Goal: Transaction & Acquisition: Purchase product/service

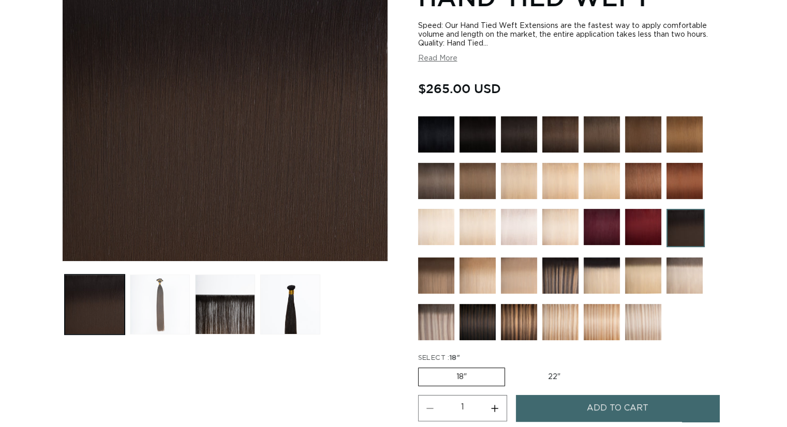
click at [164, 308] on button "Load image 2 in gallery view" at bounding box center [160, 305] width 60 height 60
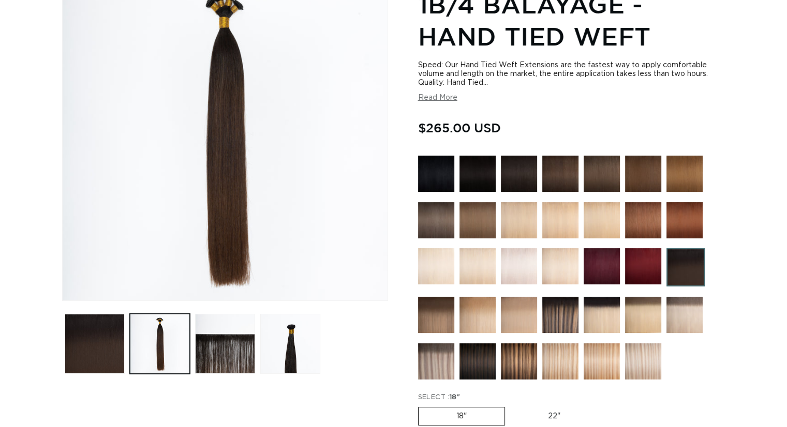
scroll to position [143, 0]
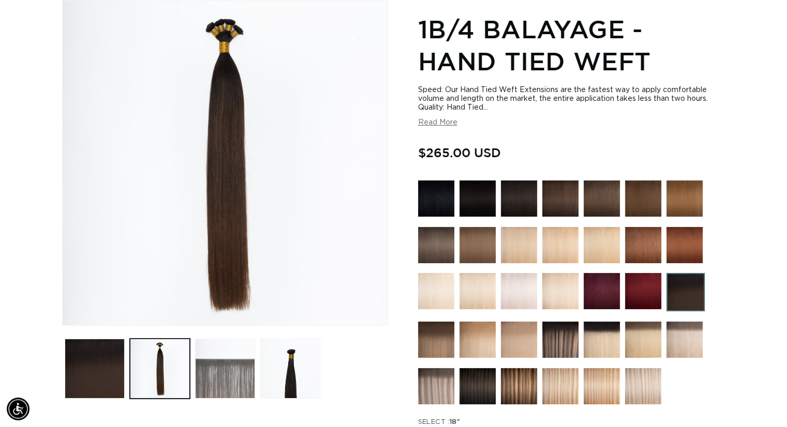
click at [238, 376] on button "Load image 3 in gallery view" at bounding box center [225, 369] width 60 height 60
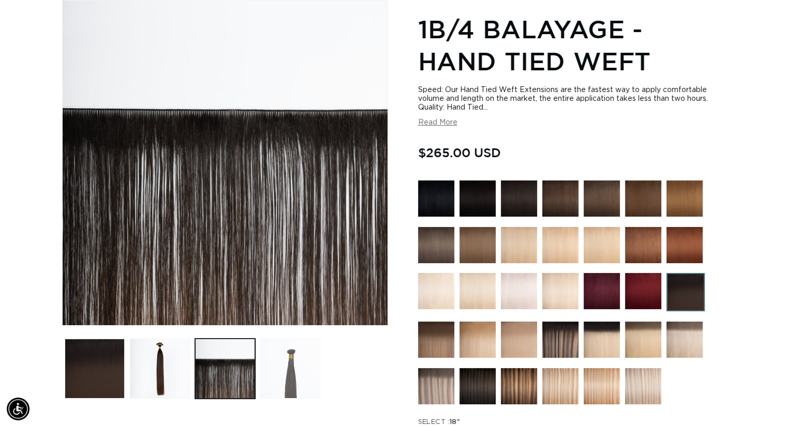
scroll to position [0, 714]
click at [286, 374] on button "Load image 4 in gallery view" at bounding box center [290, 369] width 60 height 60
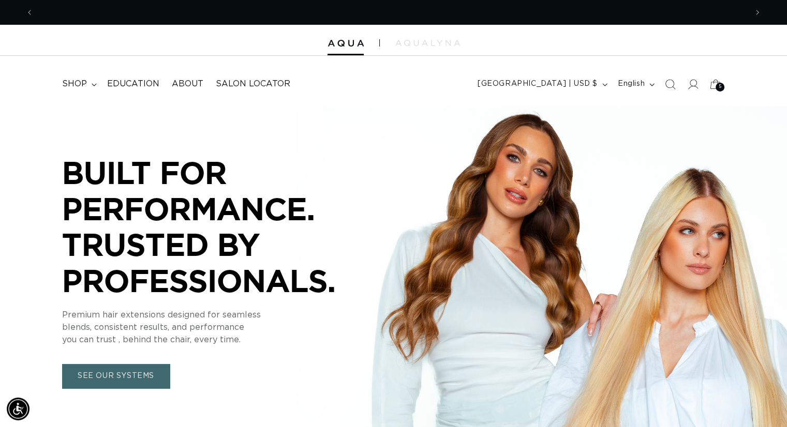
scroll to position [0, 714]
click at [90, 84] on summary "shop" at bounding box center [78, 83] width 45 height 23
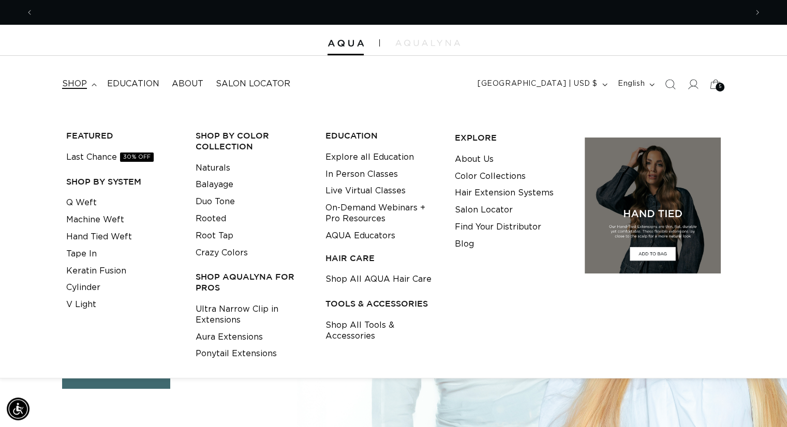
scroll to position [0, 1427]
click at [89, 158] on link "Last Chance 30% OFF" at bounding box center [109, 157] width 87 height 17
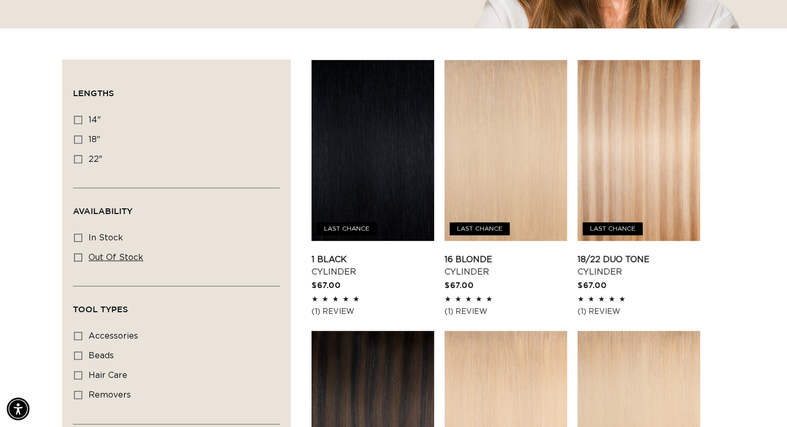
scroll to position [0, 714]
click at [80, 236] on icon at bounding box center [78, 238] width 8 height 8
click at [80, 236] on input "In stock In stock (26 products)" at bounding box center [78, 238] width 8 height 8
checkbox input "true"
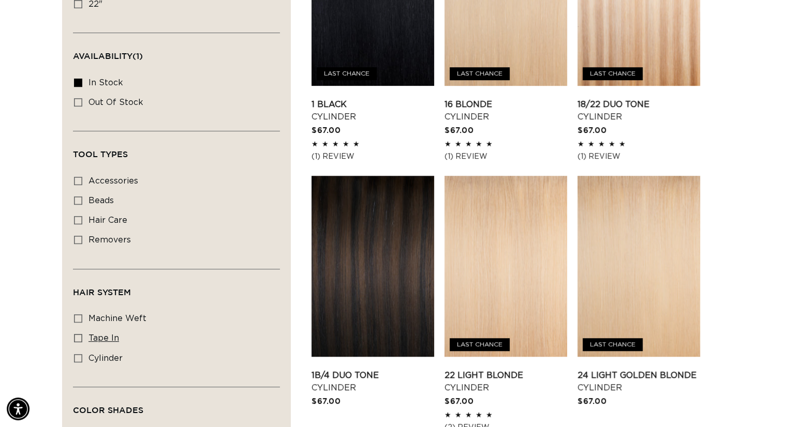
scroll to position [0, 714]
click at [80, 335] on icon at bounding box center [78, 338] width 8 height 8
click at [80, 335] on input "tape in tape in (2 products)" at bounding box center [78, 338] width 8 height 8
checkbox input "true"
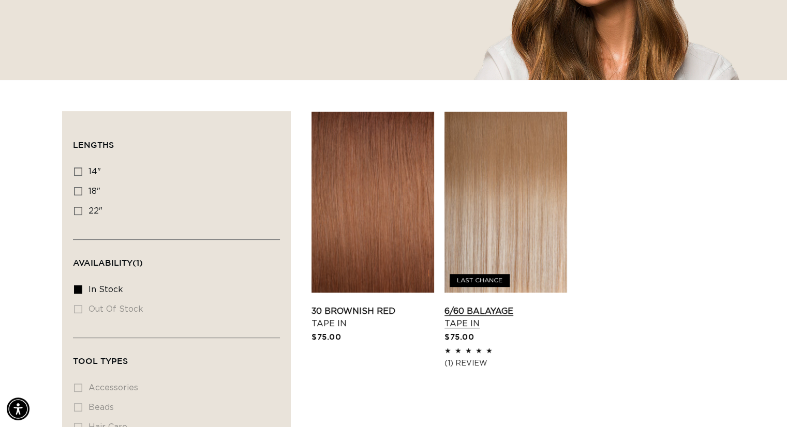
click at [519, 305] on link "6/60 Balayage Tape In" at bounding box center [505, 317] width 123 height 25
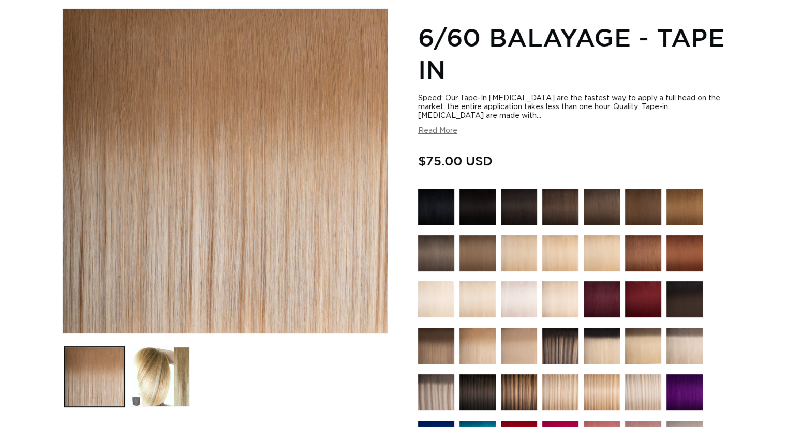
scroll to position [155, 0]
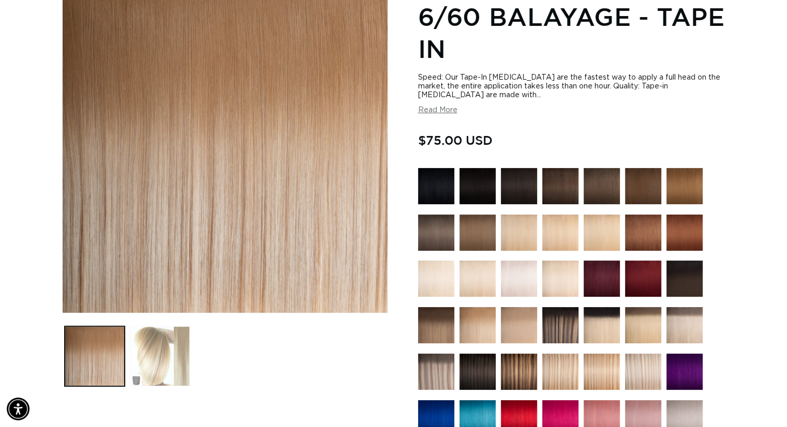
click at [168, 366] on button "Load image 2 in gallery view" at bounding box center [160, 356] width 60 height 60
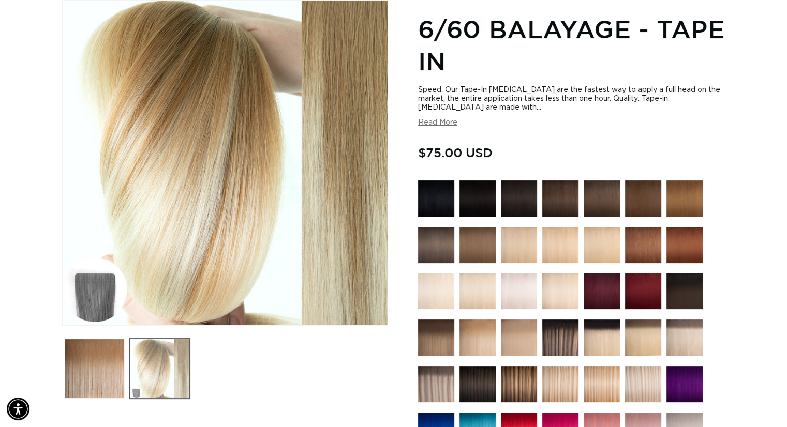
scroll to position [0, 714]
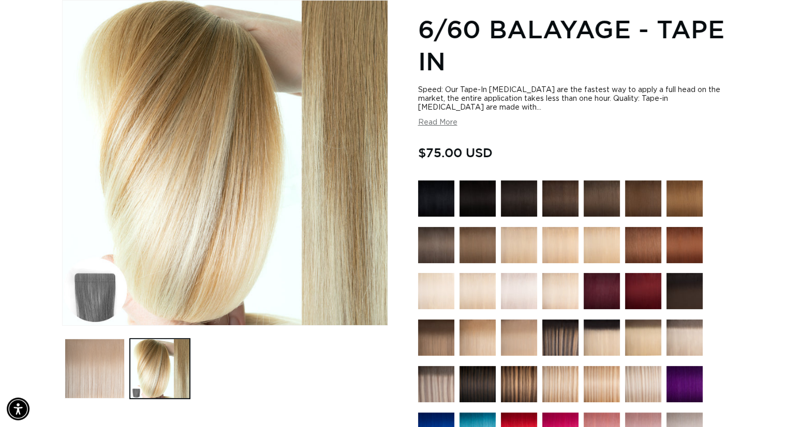
click at [93, 377] on button "Load image 1 in gallery view" at bounding box center [95, 369] width 60 height 60
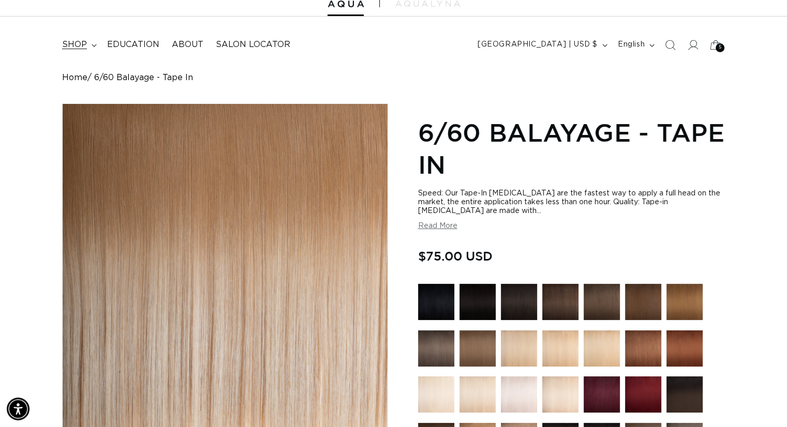
scroll to position [0, 1427]
click at [93, 44] on icon at bounding box center [94, 45] width 5 height 3
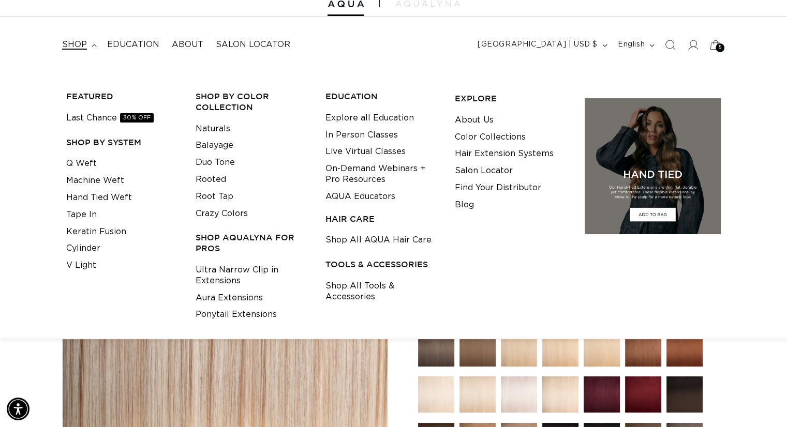
scroll to position [0, 0]
click at [95, 214] on link "Tape In" at bounding box center [81, 214] width 31 height 17
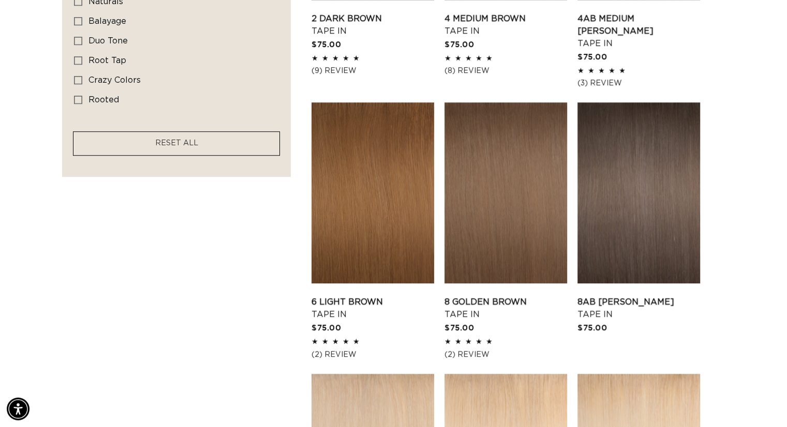
scroll to position [828, 0]
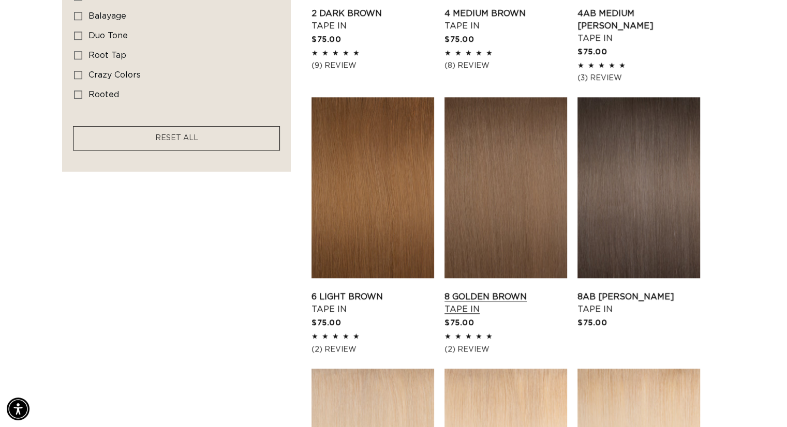
click at [502, 291] on link "8 Golden Brown Tape In" at bounding box center [505, 303] width 123 height 25
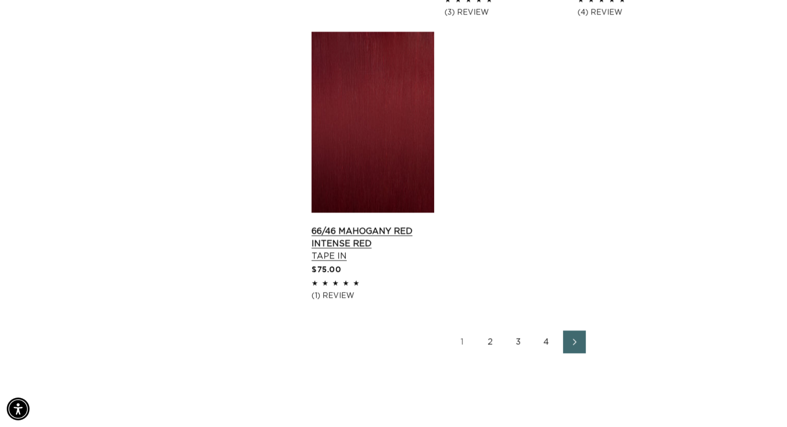
scroll to position [0, 714]
click at [487, 331] on link "2" at bounding box center [490, 342] width 23 height 23
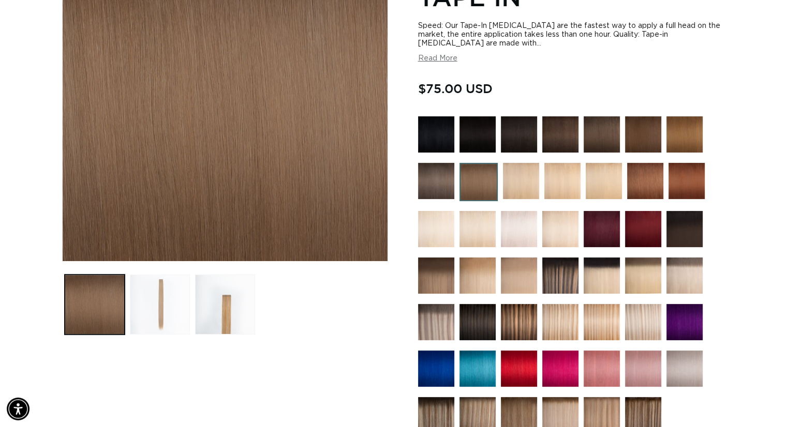
click at [153, 312] on button "Load image 2 in gallery view" at bounding box center [160, 305] width 60 height 60
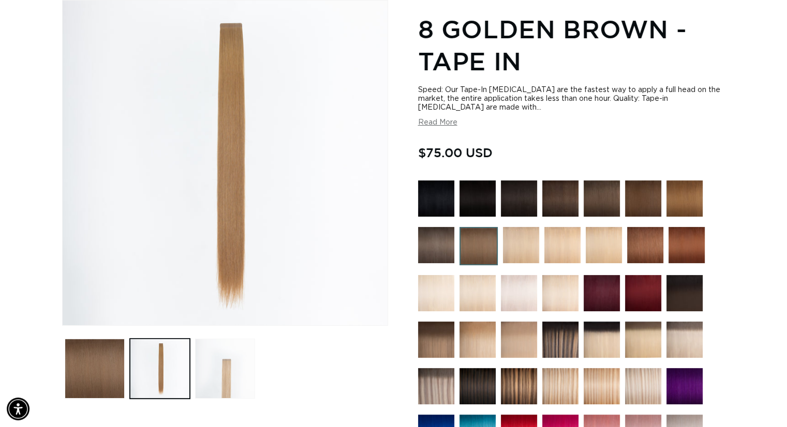
scroll to position [0, 714]
click at [222, 364] on button "Load image 3 in gallery view" at bounding box center [225, 369] width 60 height 60
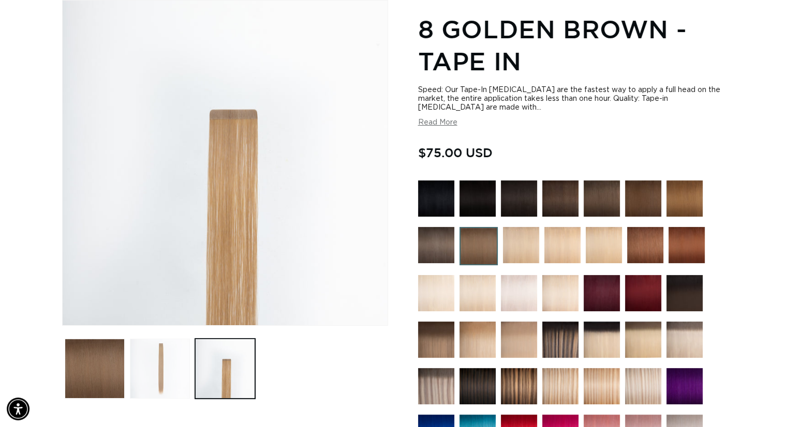
click at [172, 368] on button "Load image 2 in gallery view" at bounding box center [160, 369] width 60 height 60
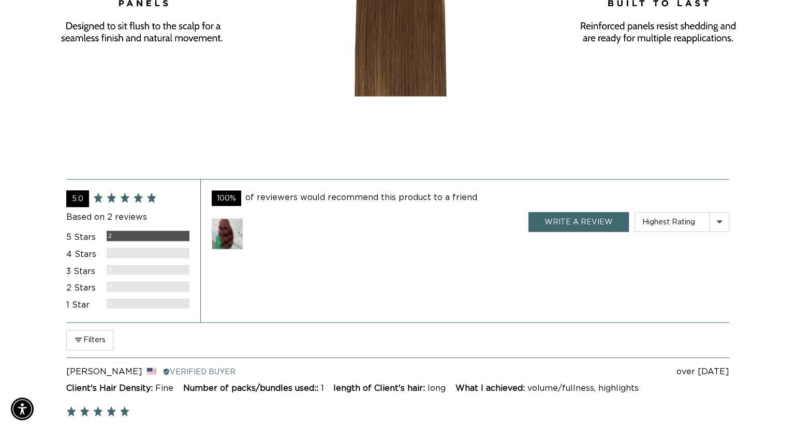
scroll to position [1902, 0]
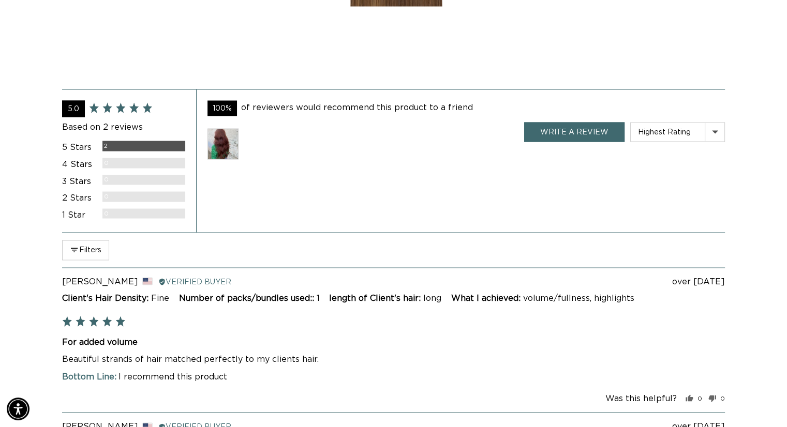
click at [227, 136] on img at bounding box center [222, 143] width 31 height 31
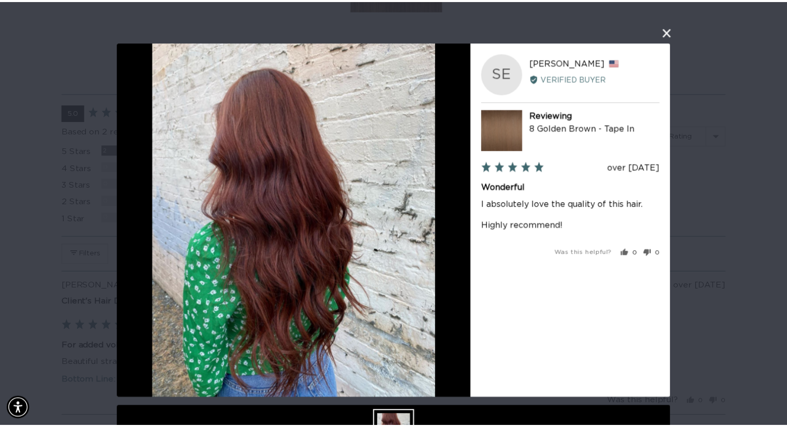
scroll to position [0, 1443]
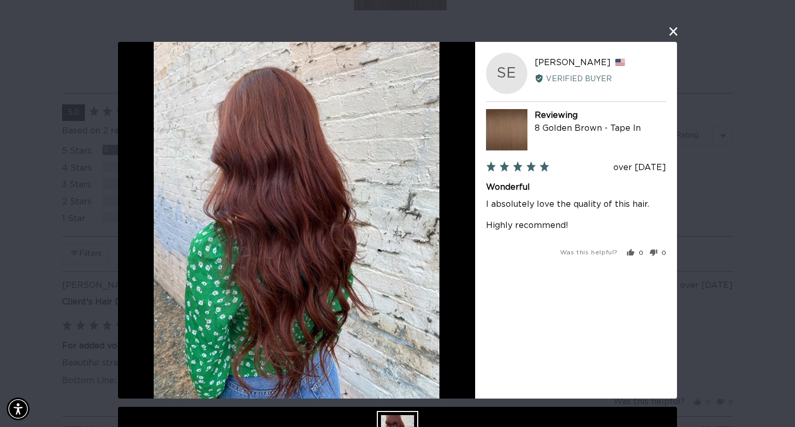
click at [668, 32] on button "close this modal window" at bounding box center [673, 31] width 12 height 12
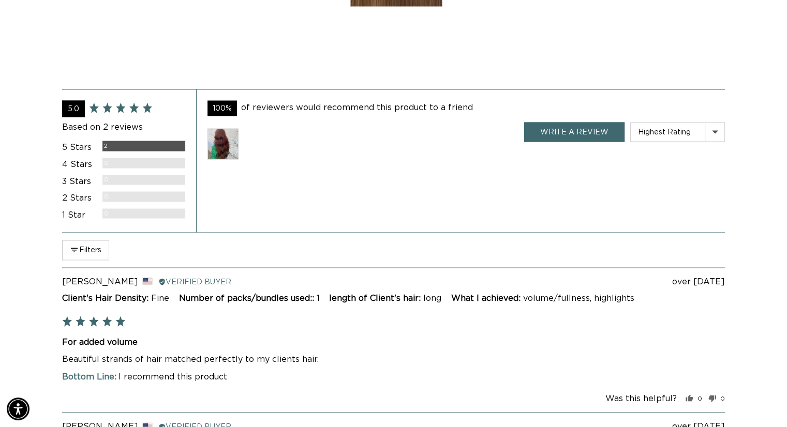
scroll to position [0, 0]
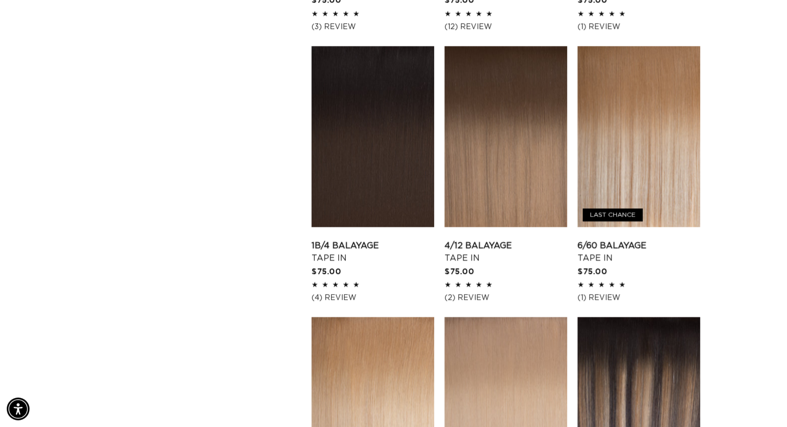
scroll to position [0, 714]
click at [499, 240] on link "4/12 Balayage Tape In" at bounding box center [505, 252] width 123 height 25
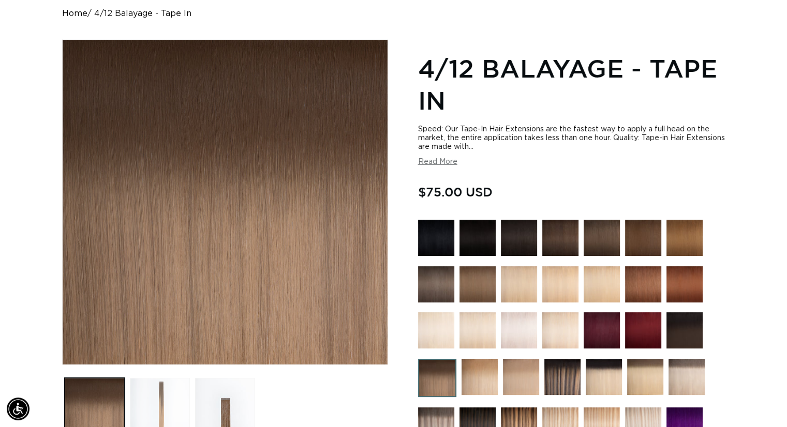
click at [164, 400] on button "Load image 2 in gallery view" at bounding box center [160, 408] width 60 height 60
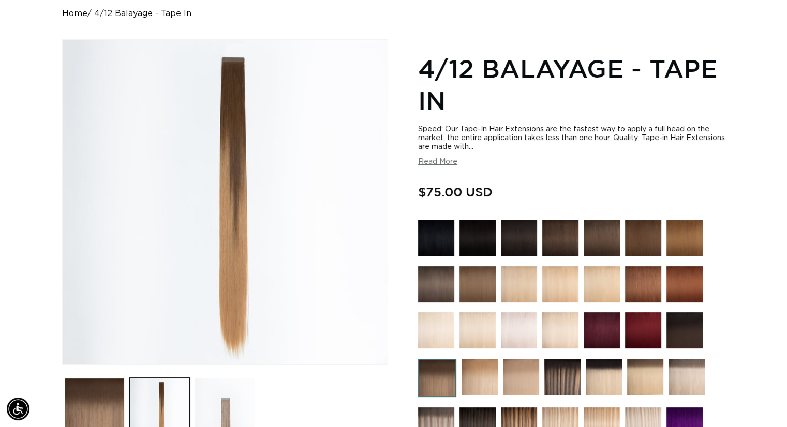
scroll to position [0, 714]
click at [215, 408] on button "Load image 3 in gallery view" at bounding box center [225, 408] width 60 height 60
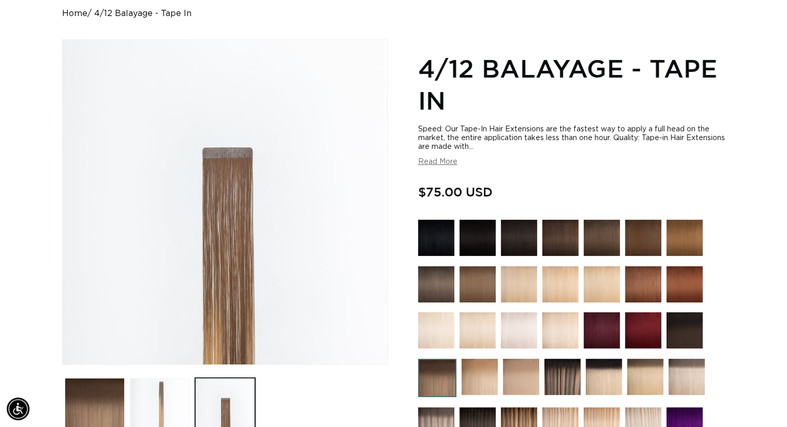
click at [182, 411] on button "Load image 2 in gallery view" at bounding box center [160, 408] width 60 height 60
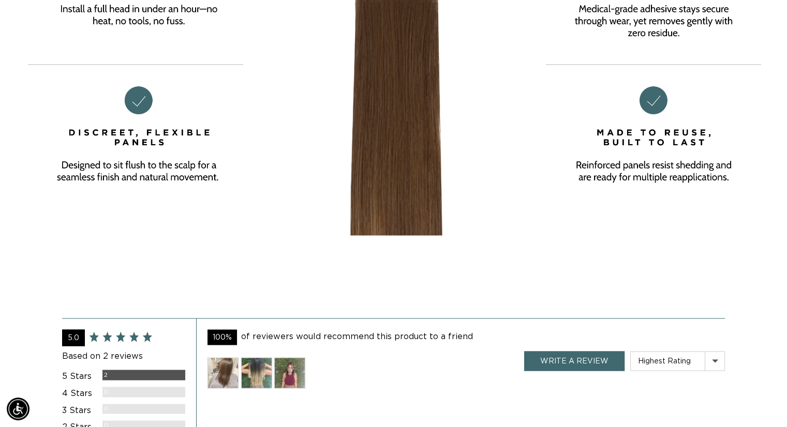
scroll to position [1811, 0]
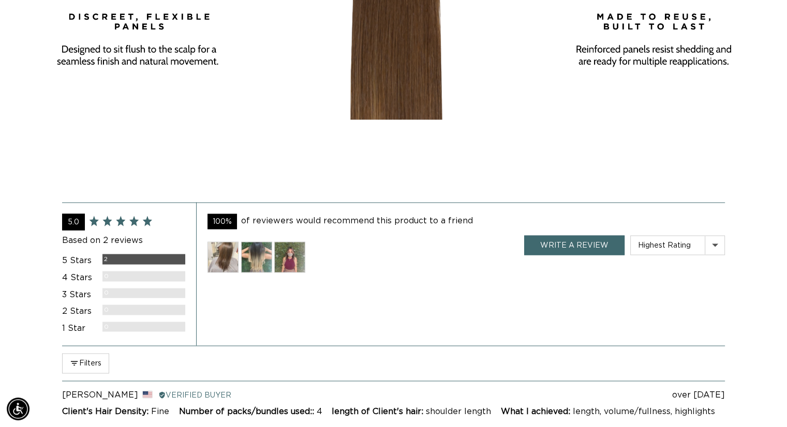
click at [227, 259] on img at bounding box center [222, 257] width 31 height 31
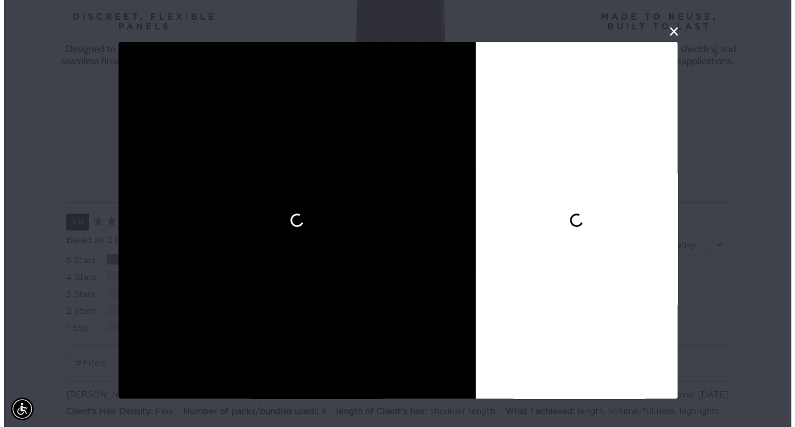
scroll to position [0, 721]
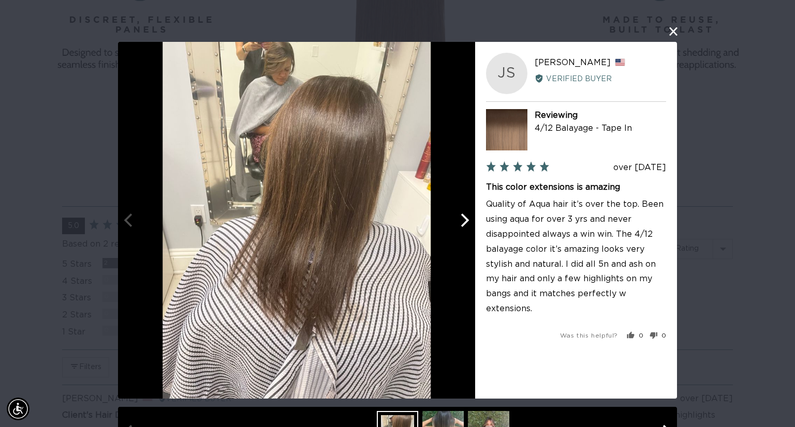
click at [466, 224] on icon "Next" at bounding box center [463, 220] width 13 height 13
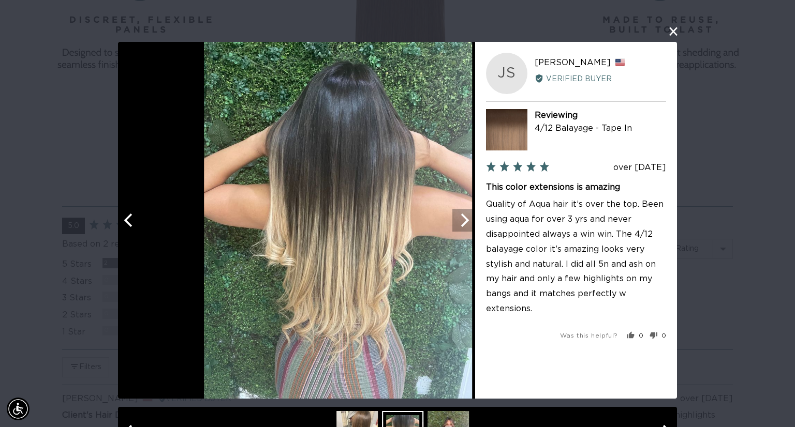
scroll to position [0, 1443]
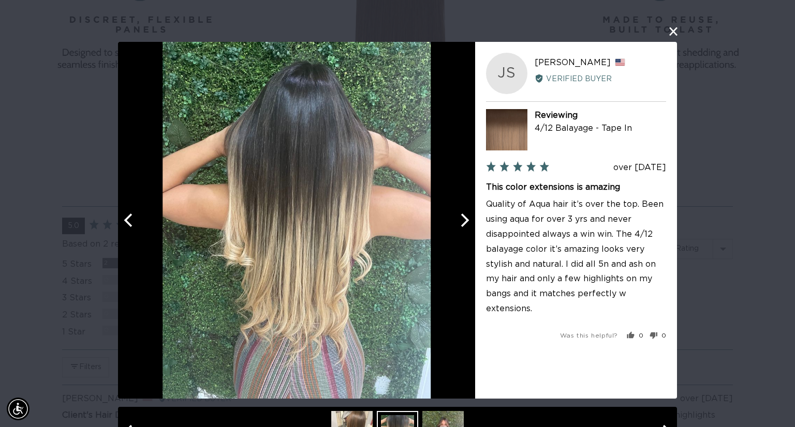
click at [466, 224] on icon "Next" at bounding box center [463, 220] width 13 height 13
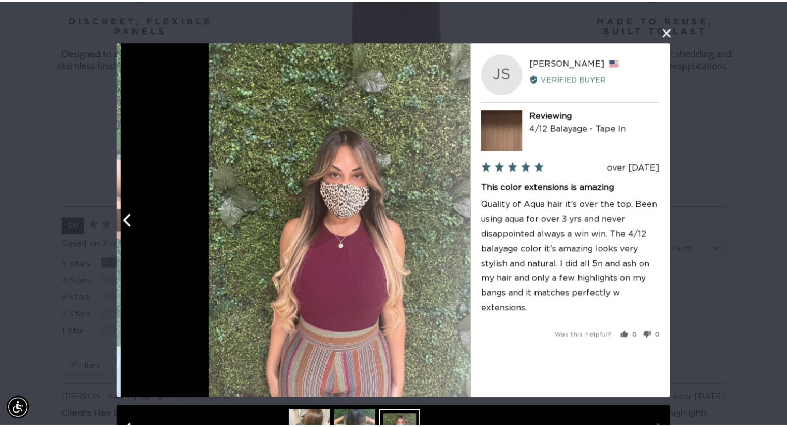
scroll to position [0, 0]
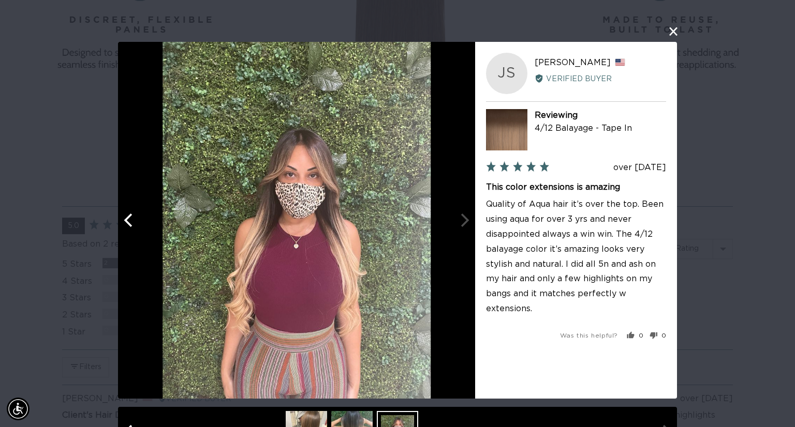
click at [667, 35] on button "close this modal window" at bounding box center [673, 31] width 12 height 12
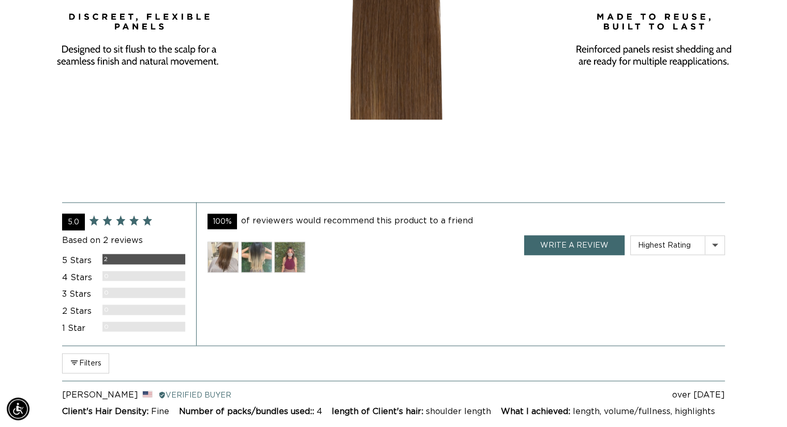
scroll to position [0, 714]
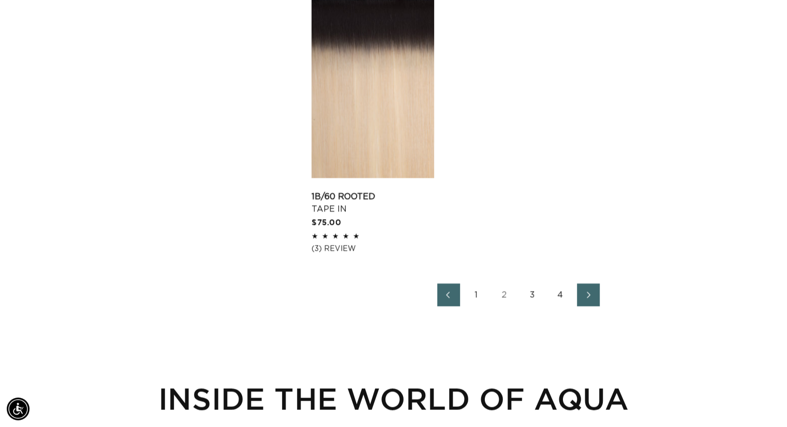
scroll to position [1759, 0]
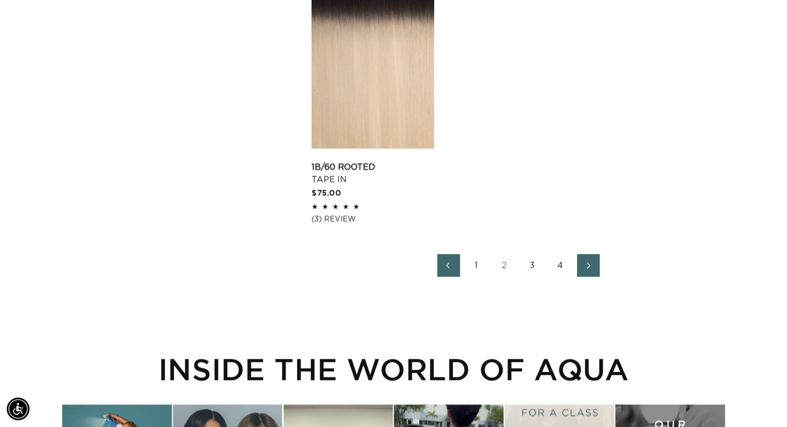
click at [533, 268] on link "3" at bounding box center [532, 265] width 23 height 23
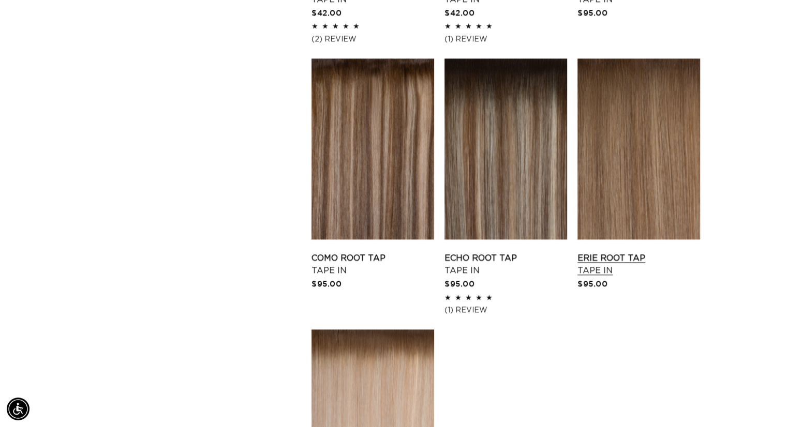
scroll to position [0, 1427]
click at [629, 252] on link "Erie Root Tap Tape In" at bounding box center [638, 264] width 123 height 25
click at [393, 252] on link "Como Root Tap Tape In" at bounding box center [372, 264] width 123 height 25
click at [365, 252] on link "Como Root Tap Tape In" at bounding box center [372, 264] width 123 height 25
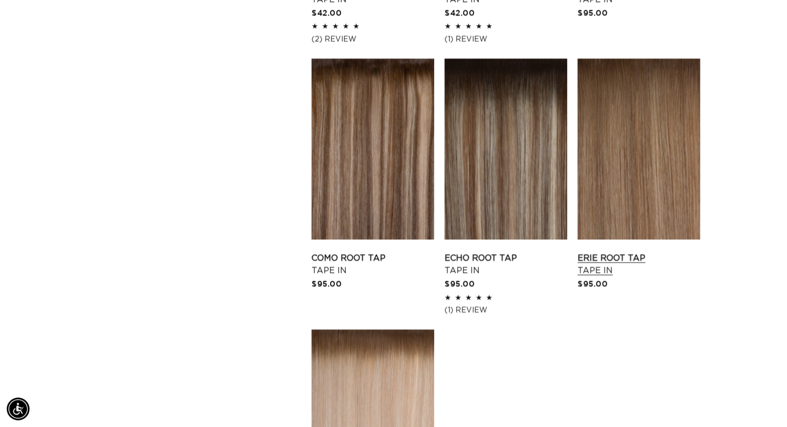
scroll to position [0, 0]
click at [635, 252] on link "Erie Root Tap Tape In" at bounding box center [638, 264] width 123 height 25
click at [376, 252] on link "Como Root Tap Tape In" at bounding box center [372, 264] width 123 height 25
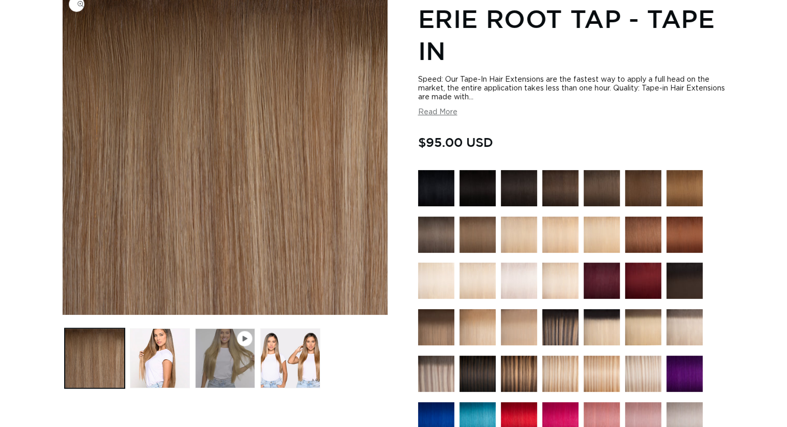
scroll to position [155, 0]
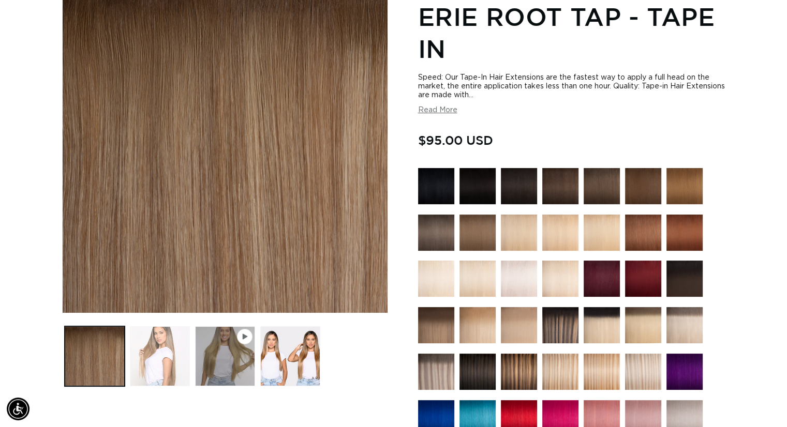
click at [153, 362] on button "Load image 2 in gallery view" at bounding box center [160, 356] width 60 height 60
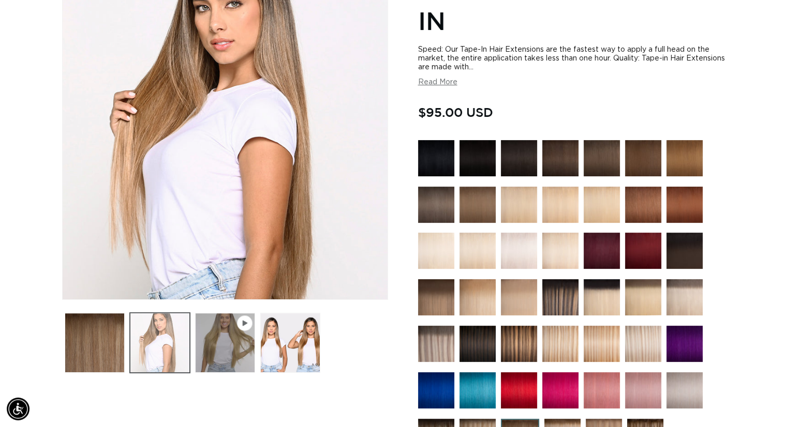
scroll to position [0, 714]
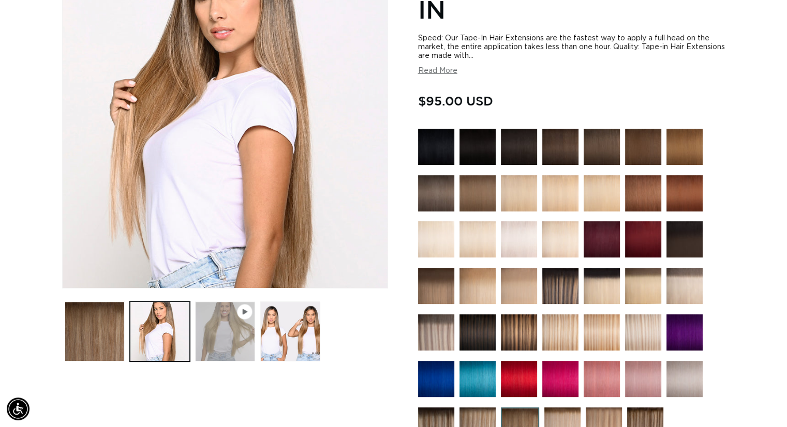
click at [213, 350] on button "Play video 1 in gallery view" at bounding box center [225, 332] width 60 height 60
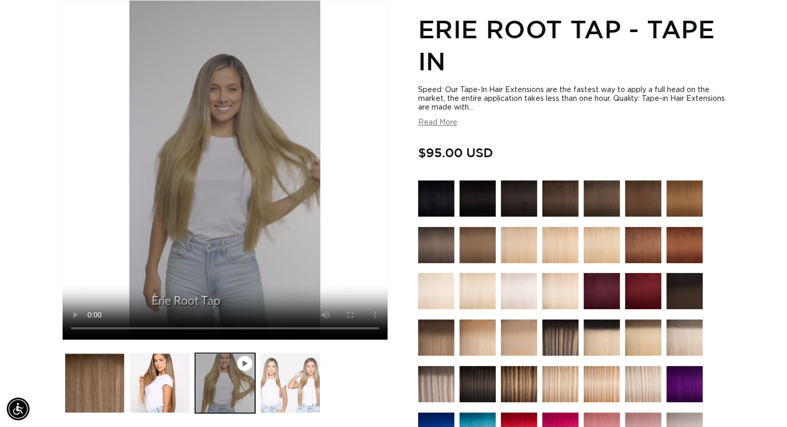
scroll to position [0, 1427]
click at [292, 372] on button "Load image 3 in gallery view" at bounding box center [290, 383] width 60 height 60
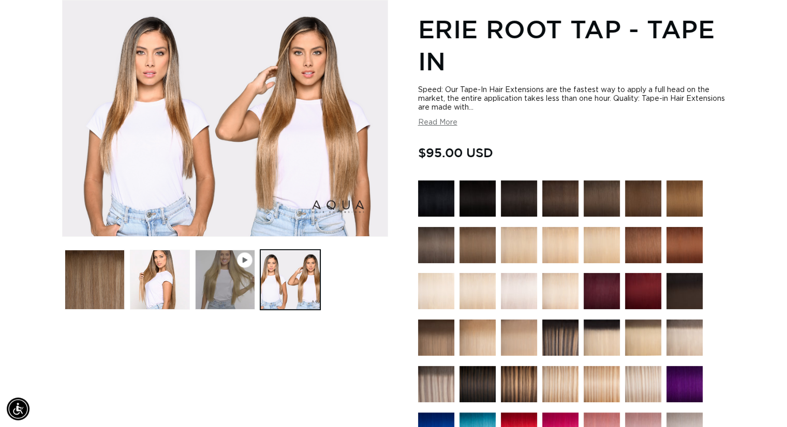
scroll to position [0, 0]
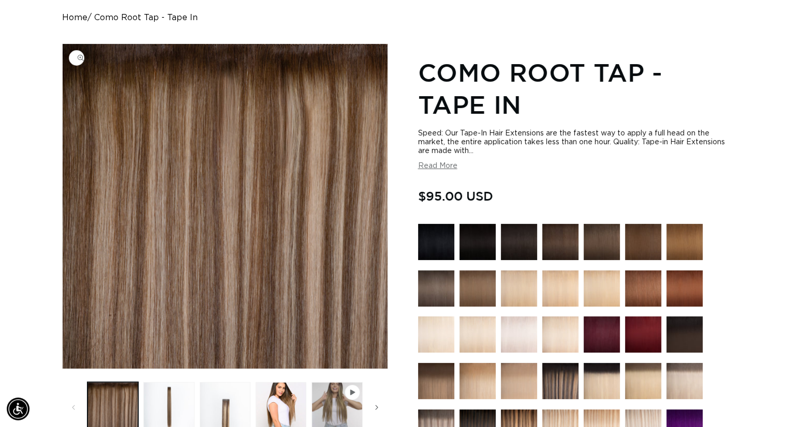
scroll to position [103, 0]
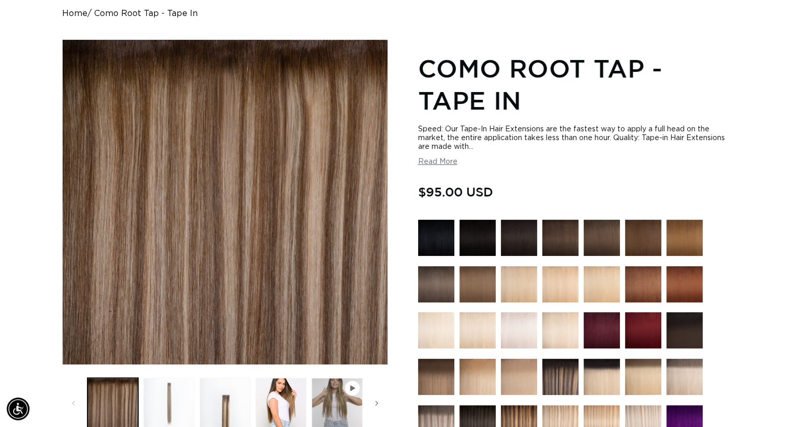
click at [173, 404] on button "Load image 2 in gallery view" at bounding box center [168, 403] width 51 height 51
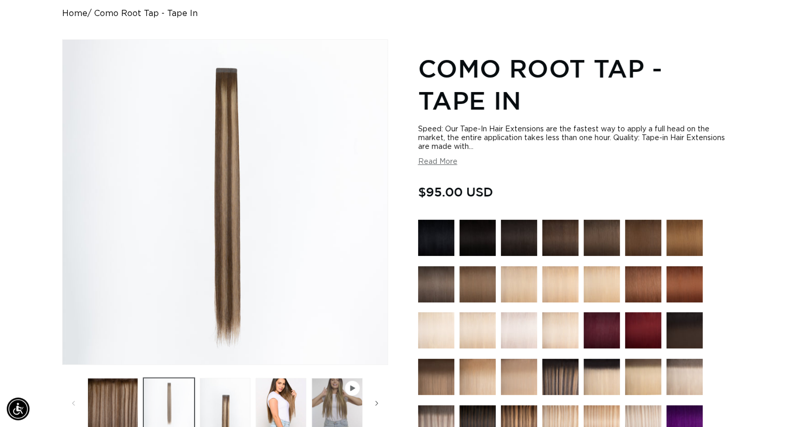
scroll to position [0, 714]
click at [231, 415] on button "Load image 3 in gallery view" at bounding box center [225, 403] width 51 height 51
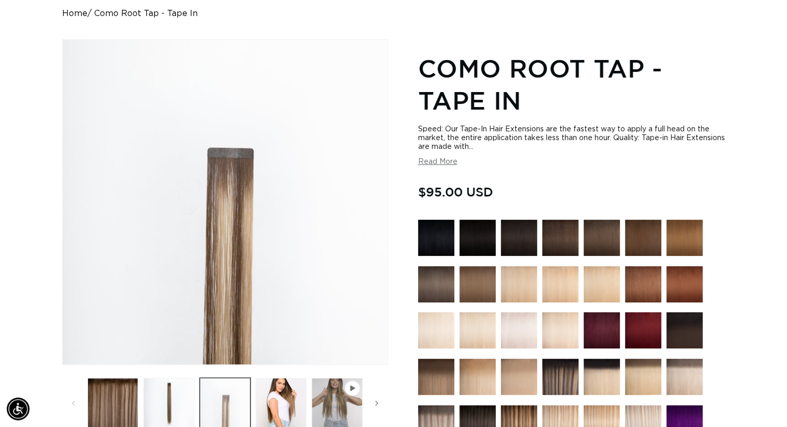
scroll to position [0, 1427]
click at [184, 404] on button "Load image 2 in gallery view" at bounding box center [168, 403] width 51 height 51
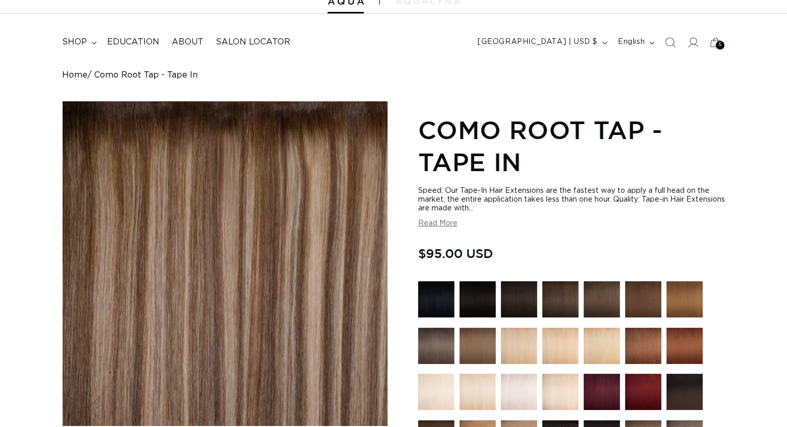
scroll to position [103, 0]
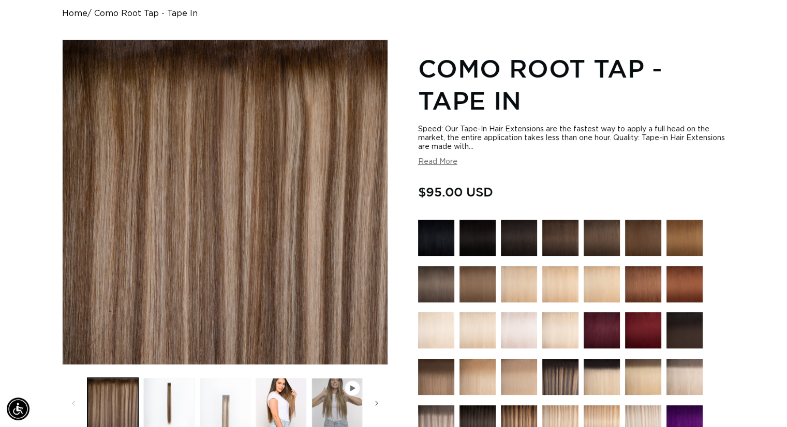
click at [232, 408] on button "Load image 3 in gallery view" at bounding box center [225, 403] width 51 height 51
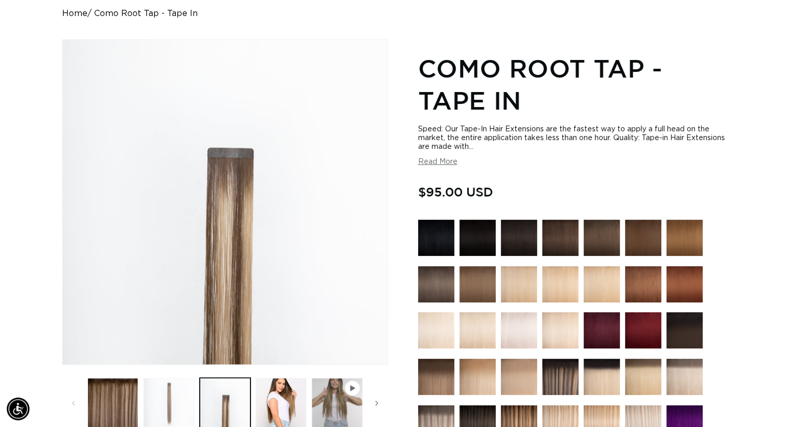
scroll to position [0, 714]
click at [176, 404] on button "Load image 2 in gallery view" at bounding box center [168, 403] width 51 height 51
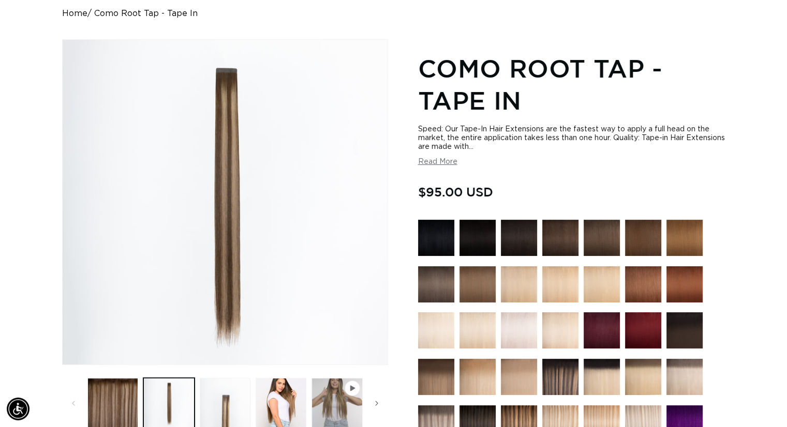
scroll to position [0, 0]
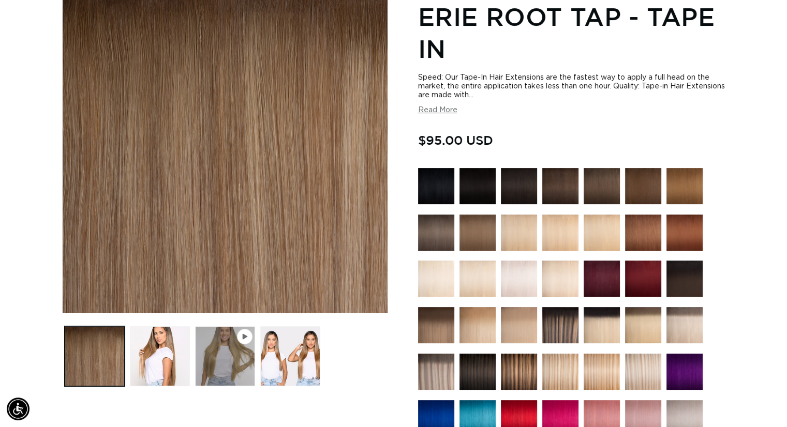
scroll to position [0, 714]
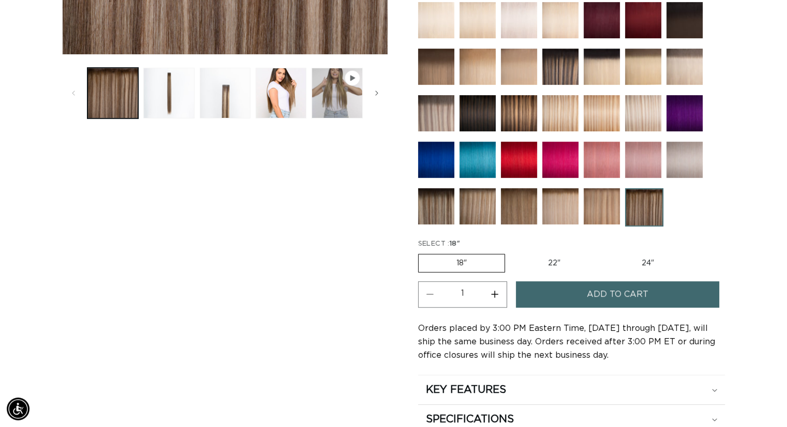
scroll to position [0, 714]
click at [646, 262] on label "24" Variant sold out or unavailable" at bounding box center [648, 264] width 88 height 18
click at [604, 252] on input "24" Variant sold out or unavailable" at bounding box center [603, 252] width 1 height 1
radio input "true"
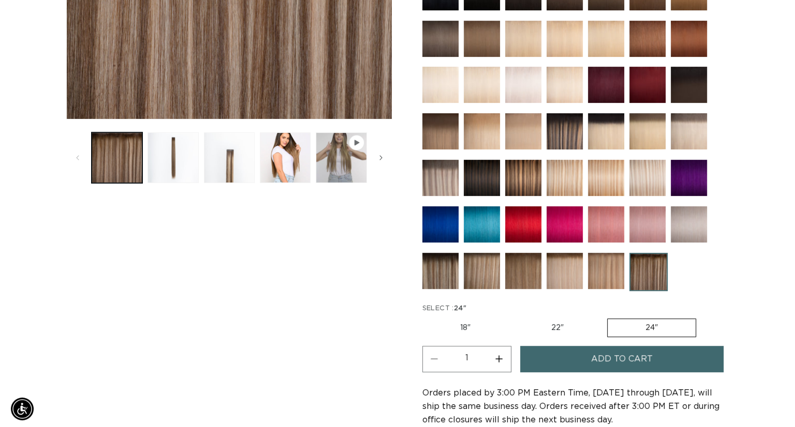
scroll to position [414, 0]
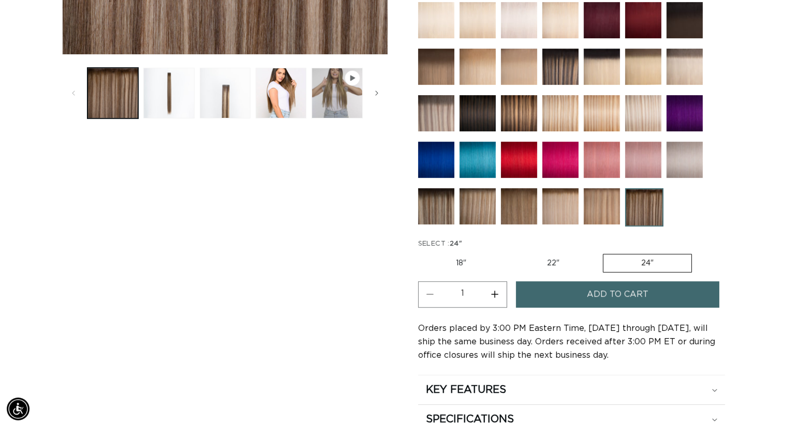
click at [566, 295] on button "Add to cart" at bounding box center [618, 294] width 204 height 26
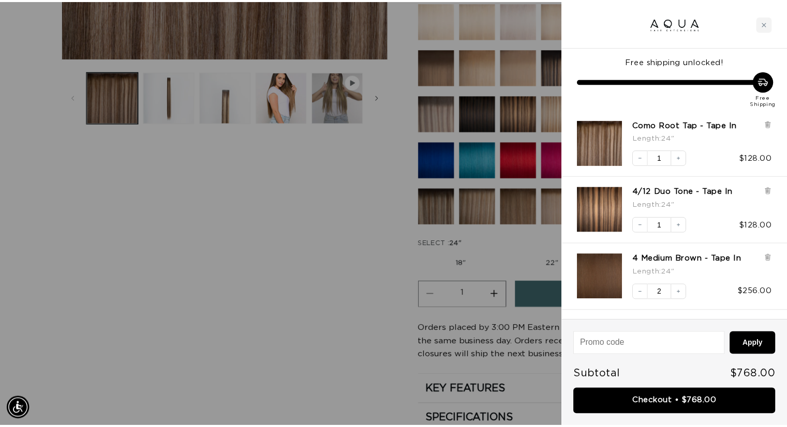
scroll to position [0, 1443]
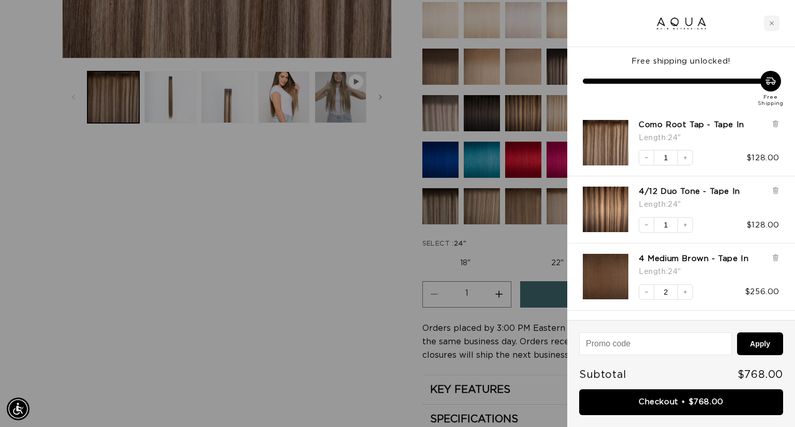
click at [363, 219] on div at bounding box center [397, 213] width 795 height 427
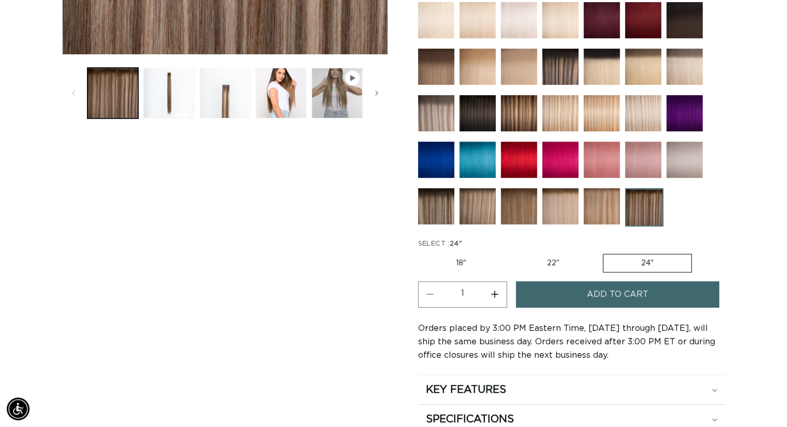
scroll to position [0, 1427]
click at [525, 116] on img at bounding box center [519, 113] width 36 height 36
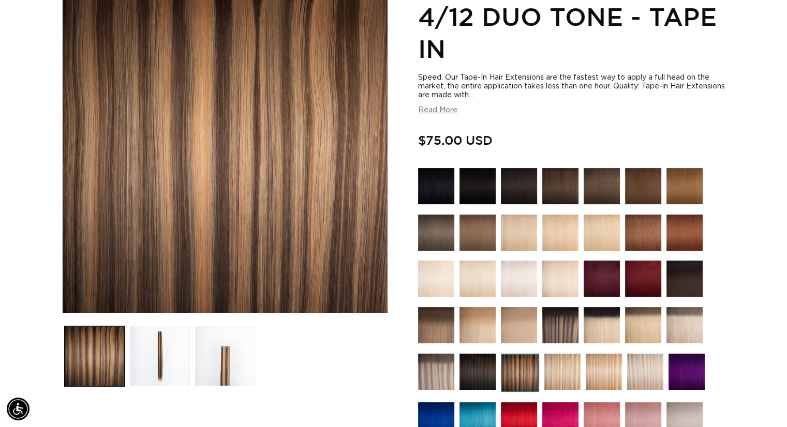
scroll to position [0, 1427]
click at [162, 369] on button "Load image 2 in gallery view" at bounding box center [160, 356] width 60 height 60
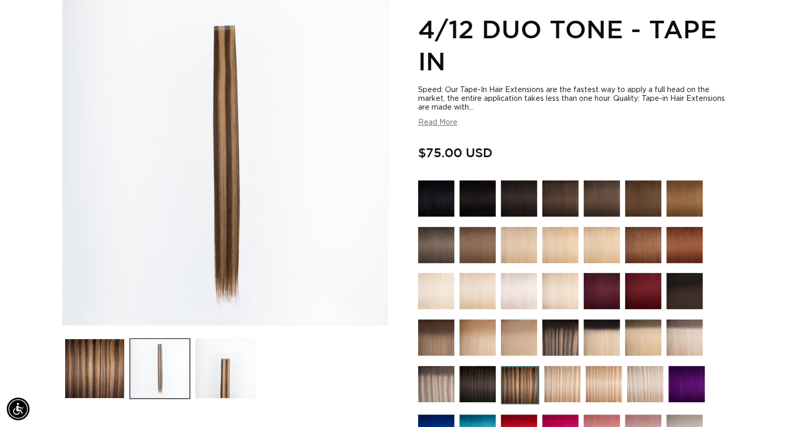
scroll to position [0, 0]
click at [230, 379] on button "Load image 3 in gallery view" at bounding box center [225, 369] width 60 height 60
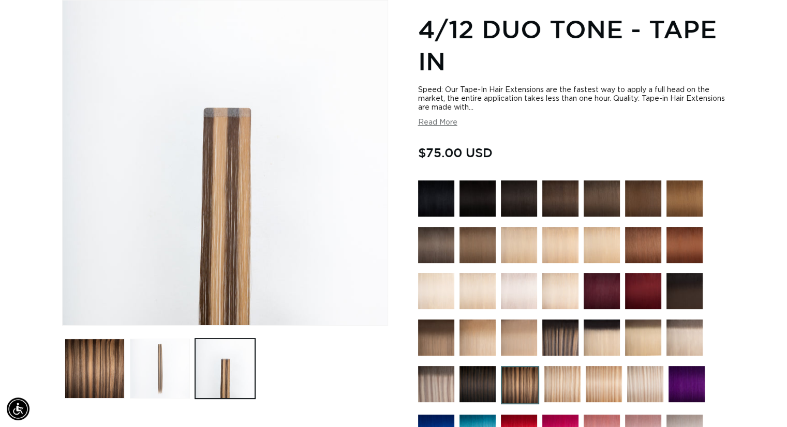
scroll to position [0, 714]
click at [166, 380] on button "Load image 2 in gallery view" at bounding box center [160, 369] width 60 height 60
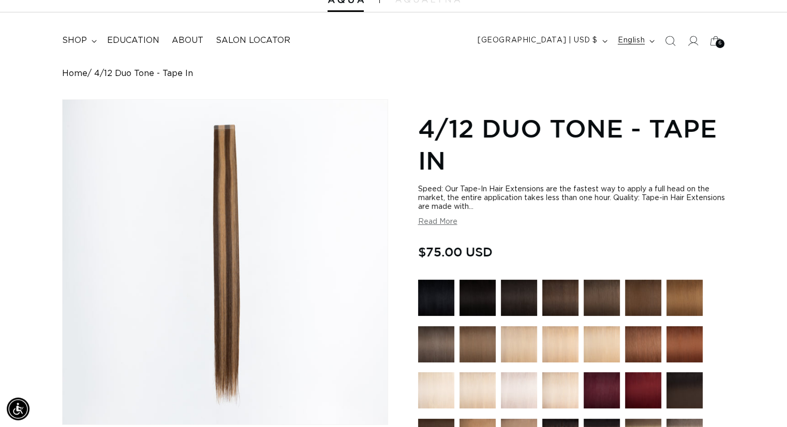
scroll to position [39, 0]
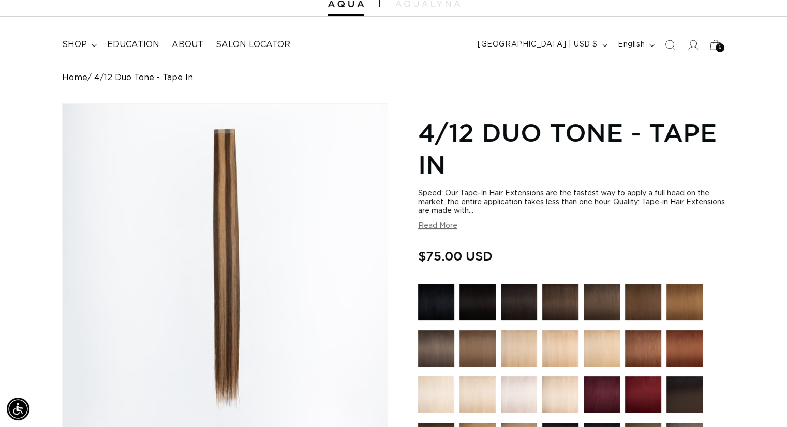
click at [716, 46] on div "6 6" at bounding box center [720, 47] width 9 height 9
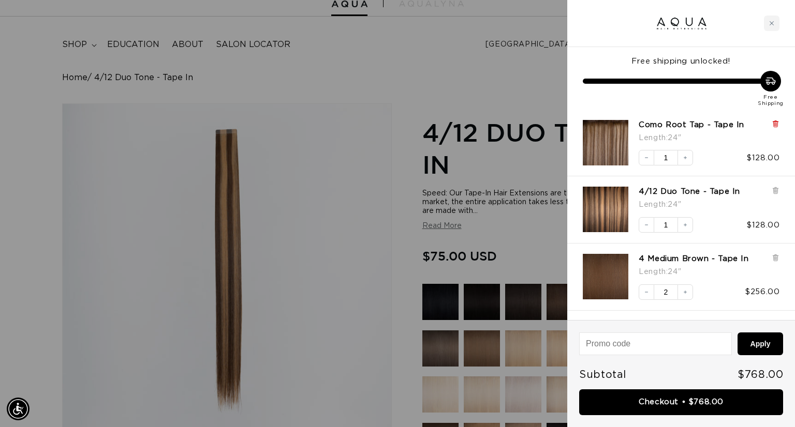
scroll to position [0, 1443]
click at [775, 122] on icon at bounding box center [775, 124] width 4 height 5
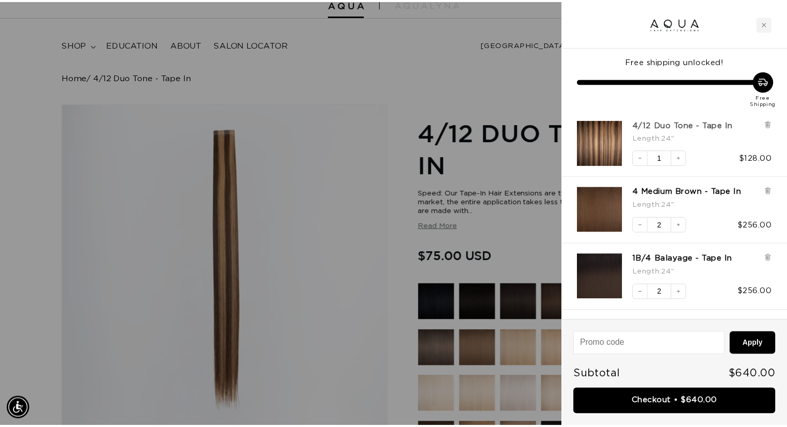
scroll to position [0, 0]
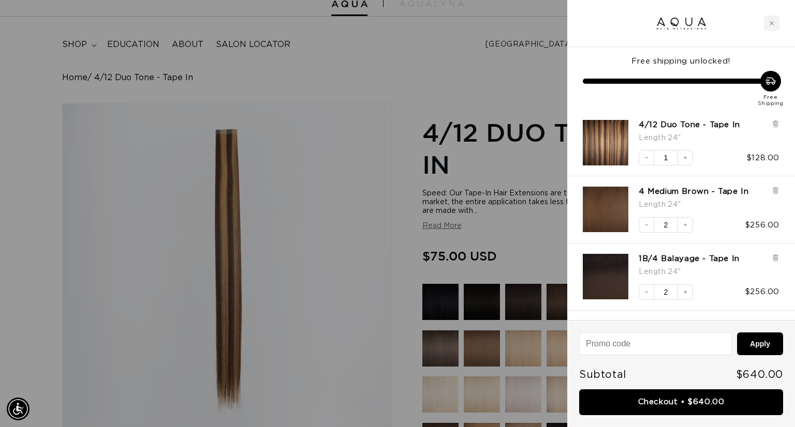
click at [360, 178] on div at bounding box center [397, 213] width 795 height 427
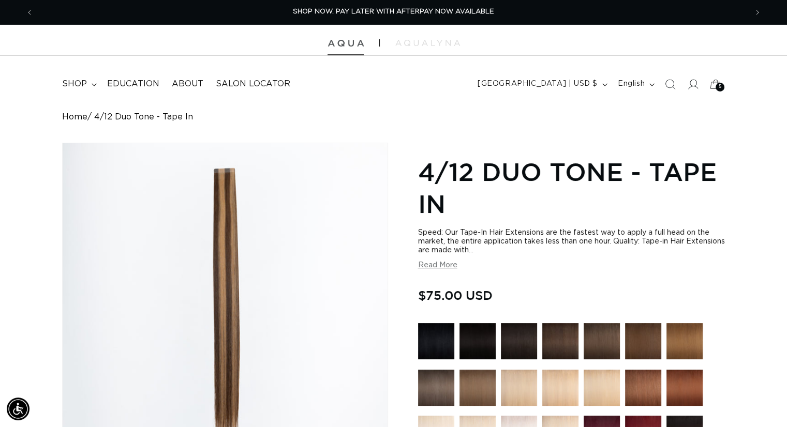
click at [346, 44] on img at bounding box center [346, 43] width 36 height 7
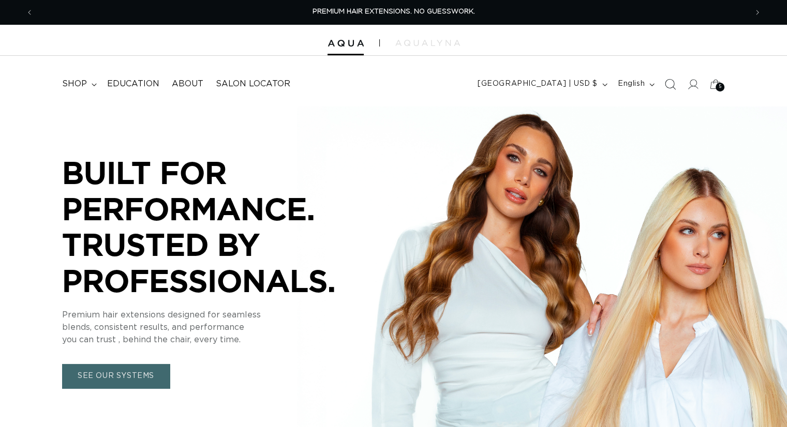
click at [671, 83] on icon "Search" at bounding box center [669, 84] width 11 height 11
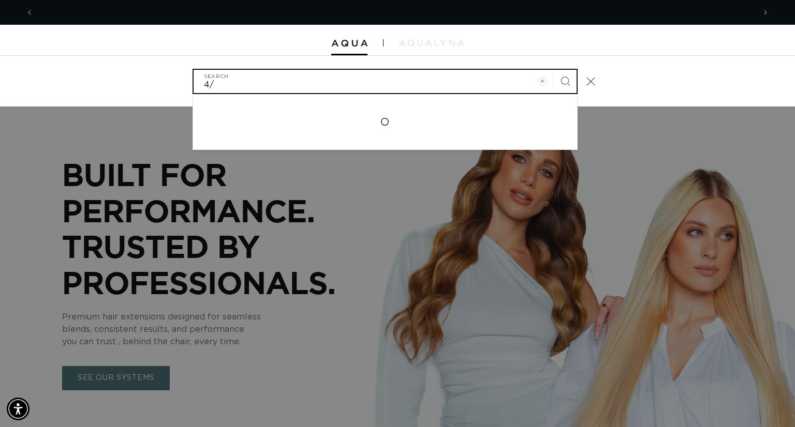
scroll to position [0, 721]
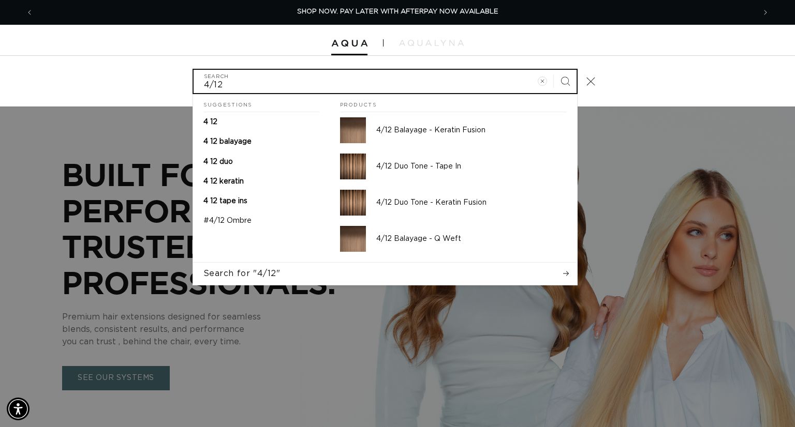
type input "4/12"
click at [554, 70] on button "Search" at bounding box center [565, 81] width 23 height 23
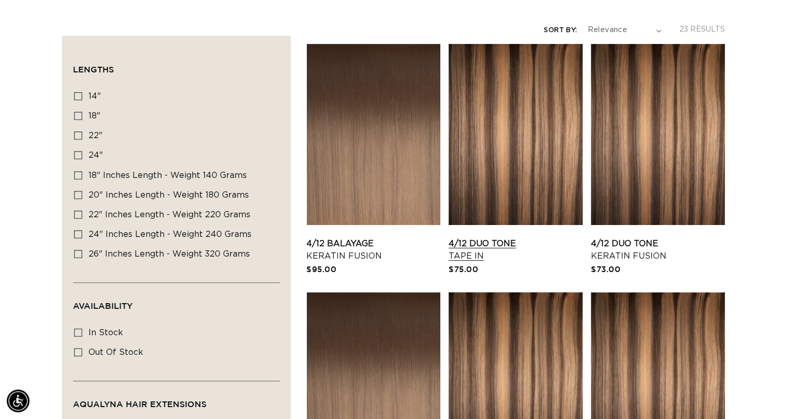
scroll to position [0, 1427]
click at [509, 237] on link "4/12 Duo Tone Tape In" at bounding box center [516, 249] width 134 height 25
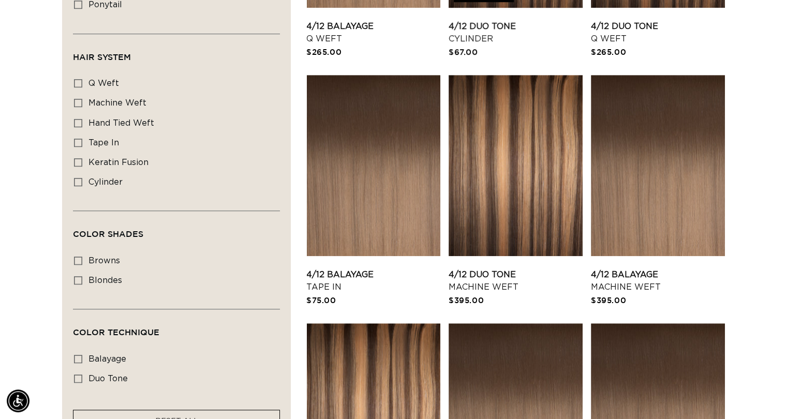
scroll to position [0, 714]
click at [383, 269] on link "4/12 Balayage Tape In" at bounding box center [373, 281] width 134 height 25
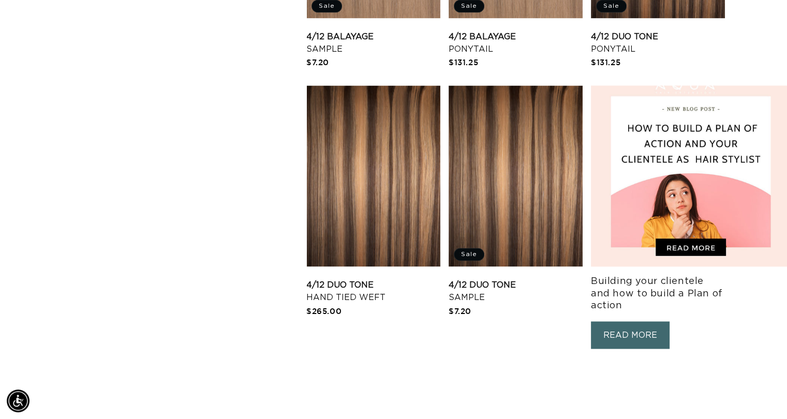
scroll to position [0, 1427]
click at [534, 279] on link "4/12 Duo Tone Sample" at bounding box center [516, 291] width 134 height 25
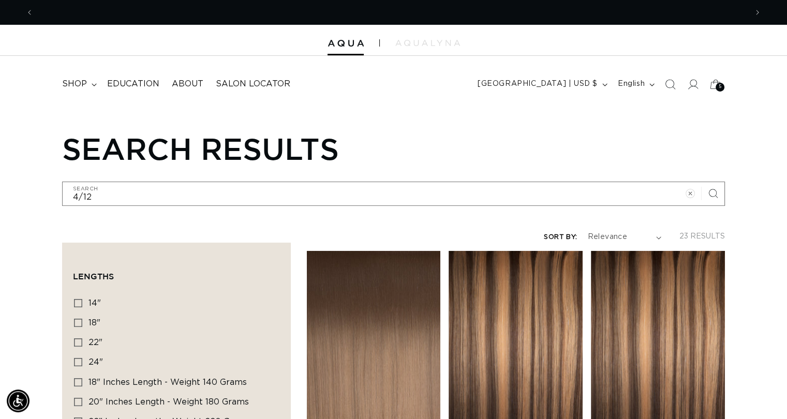
scroll to position [0, 0]
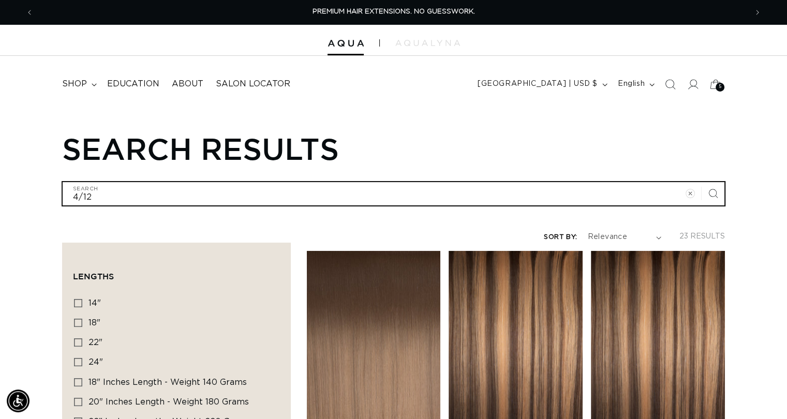
click at [82, 195] on input "4/12" at bounding box center [394, 193] width 662 height 23
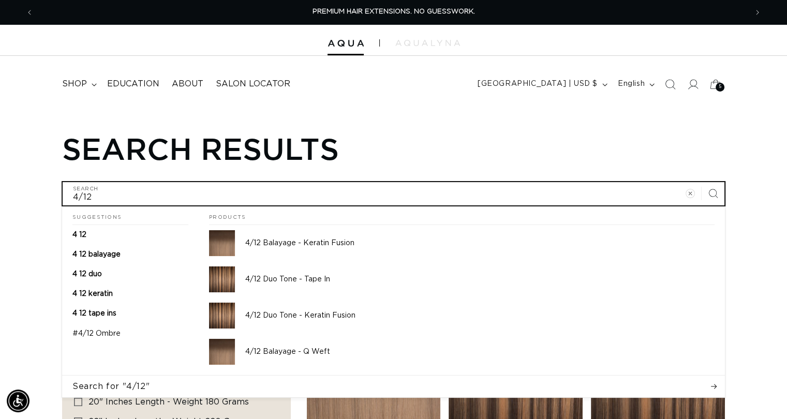
type input "412"
type input "12"
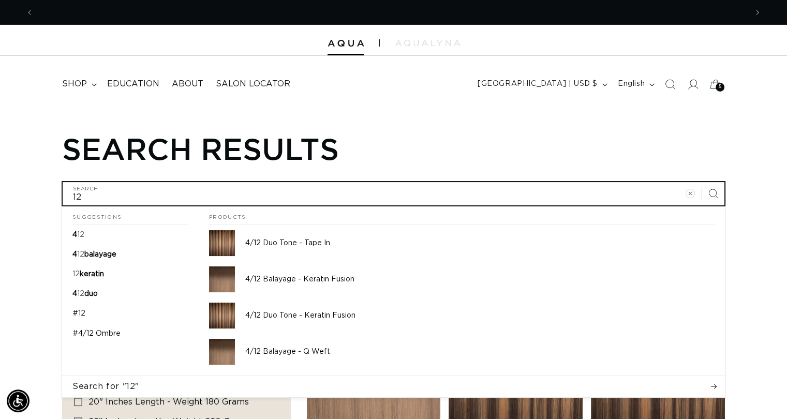
scroll to position [0, 1427]
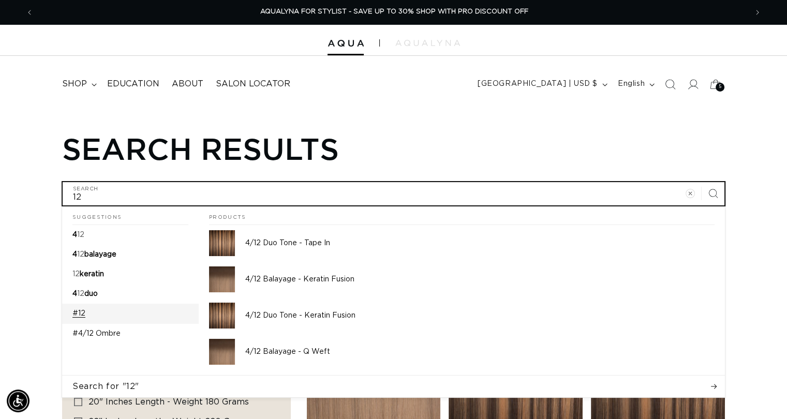
type input "12"
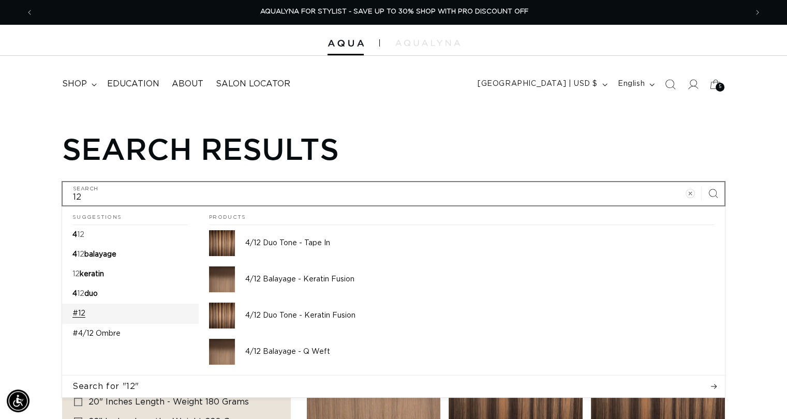
click at [83, 317] on p "#12" at bounding box center [78, 313] width 13 height 9
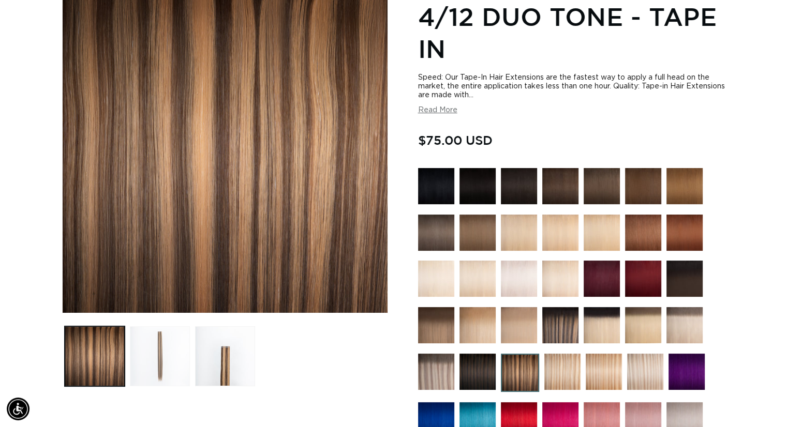
scroll to position [0, 714]
click at [161, 353] on button "Load image 2 in gallery view" at bounding box center [160, 356] width 60 height 60
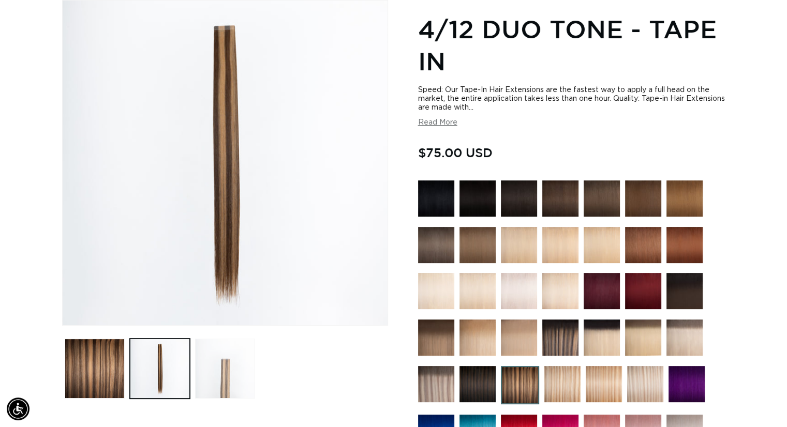
click at [223, 385] on button "Load image 3 in gallery view" at bounding box center [225, 369] width 60 height 60
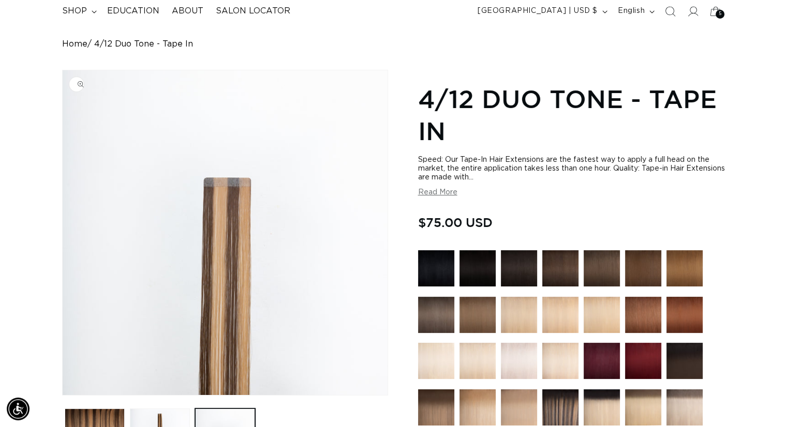
scroll to position [91, 0]
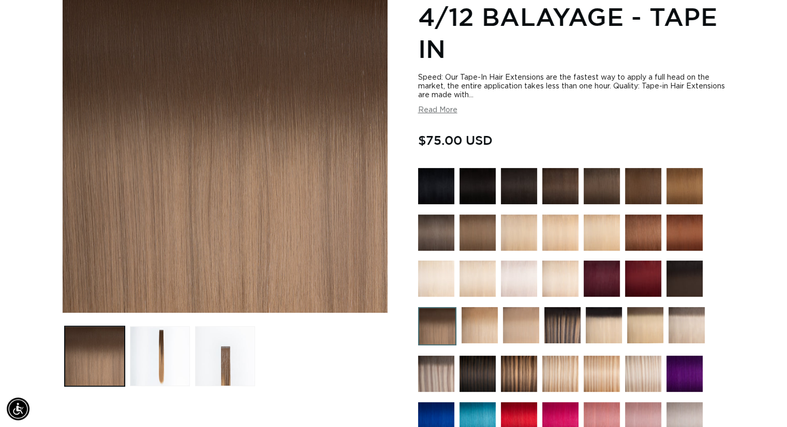
scroll to position [0, 714]
click at [147, 354] on button "Load image 2 in gallery view" at bounding box center [160, 356] width 60 height 60
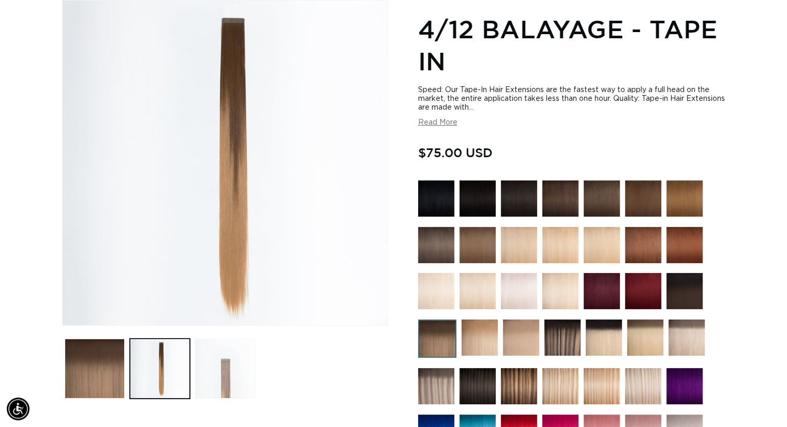
scroll to position [0, 1427]
click at [224, 380] on button "Load image 3 in gallery view" at bounding box center [225, 369] width 60 height 60
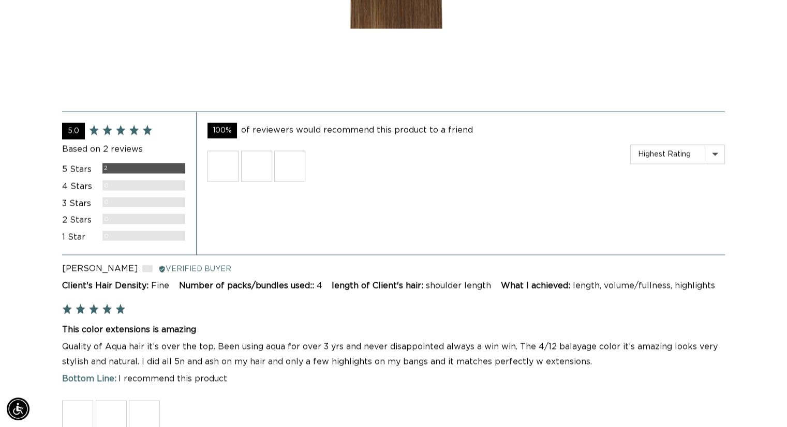
scroll to position [0, 0]
click at [219, 160] on img at bounding box center [222, 166] width 31 height 31
click at [259, 156] on img at bounding box center [256, 166] width 31 height 31
click at [294, 166] on img at bounding box center [289, 166] width 31 height 31
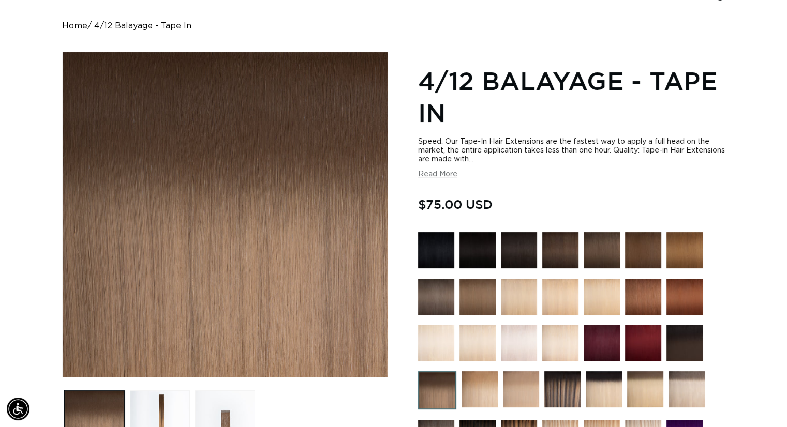
scroll to position [0, 1427]
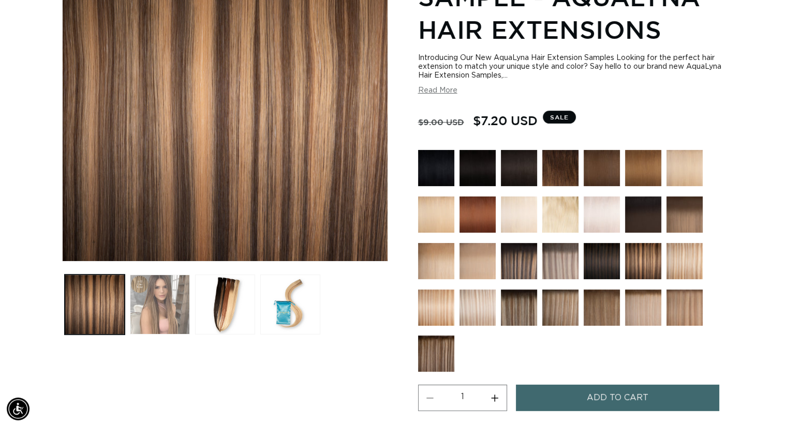
click at [157, 315] on button "Load image 2 in gallery view" at bounding box center [160, 305] width 60 height 60
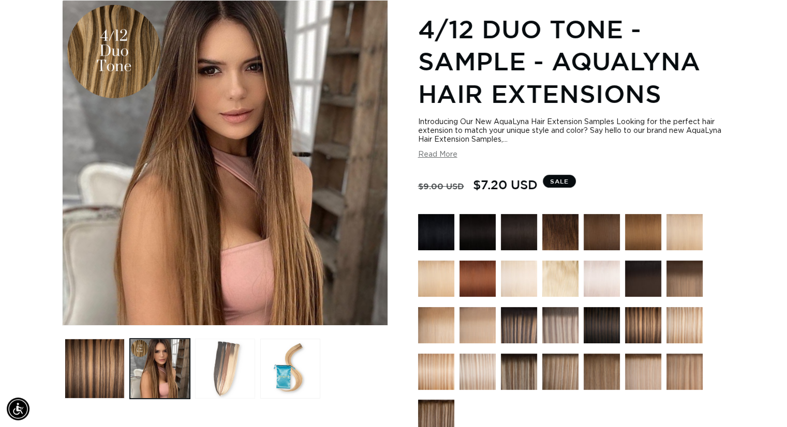
click at [228, 364] on button "Load image 3 in gallery view" at bounding box center [225, 369] width 60 height 60
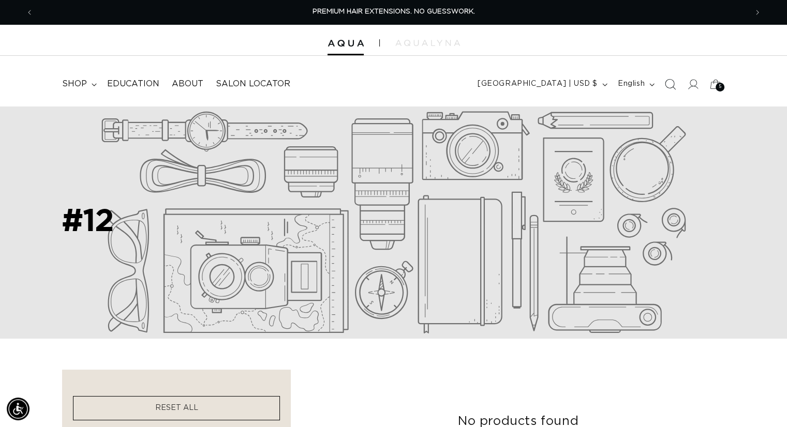
click at [670, 80] on icon "Search" at bounding box center [669, 84] width 11 height 11
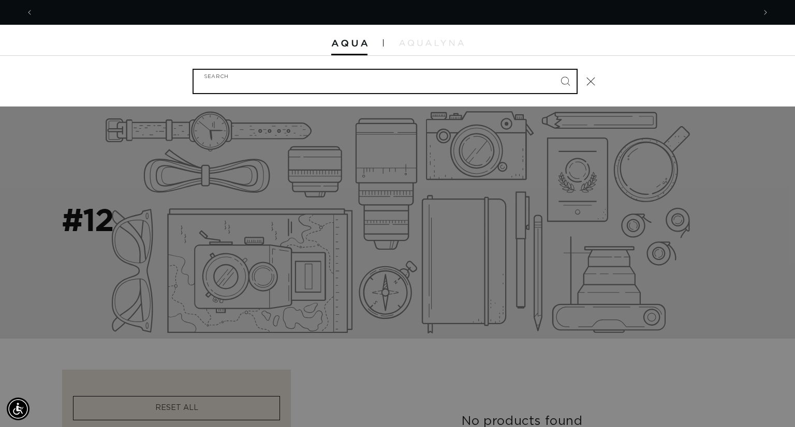
scroll to position [0, 721]
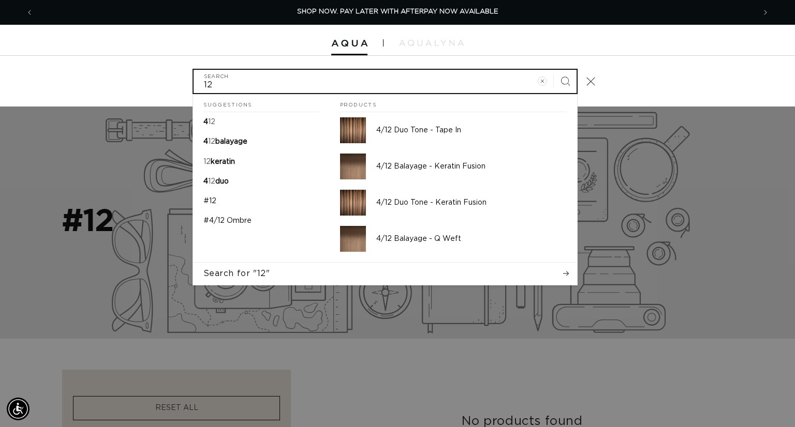
type input "12"
click at [554, 70] on button "Search" at bounding box center [565, 81] width 23 height 23
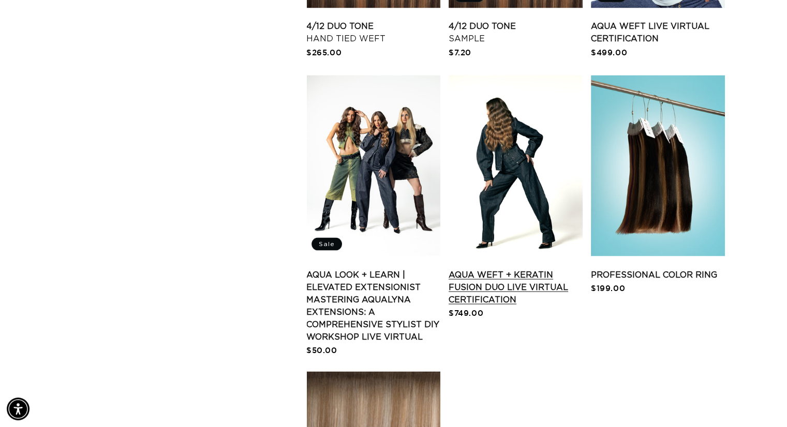
scroll to position [0, 1427]
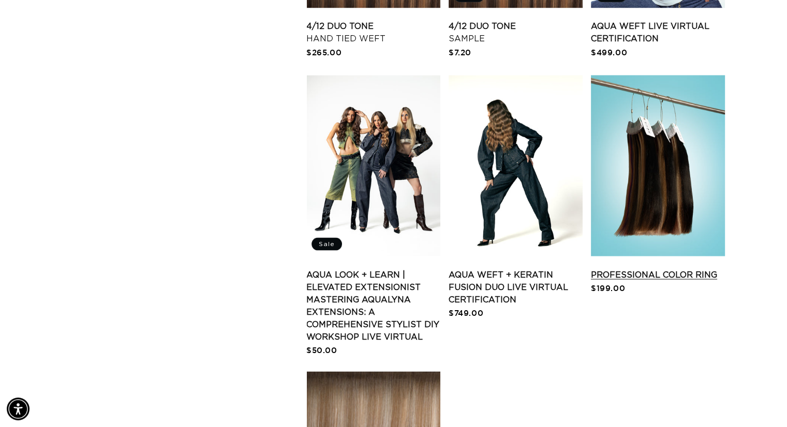
click at [651, 269] on link "Professional Color Ring" at bounding box center [658, 275] width 134 height 12
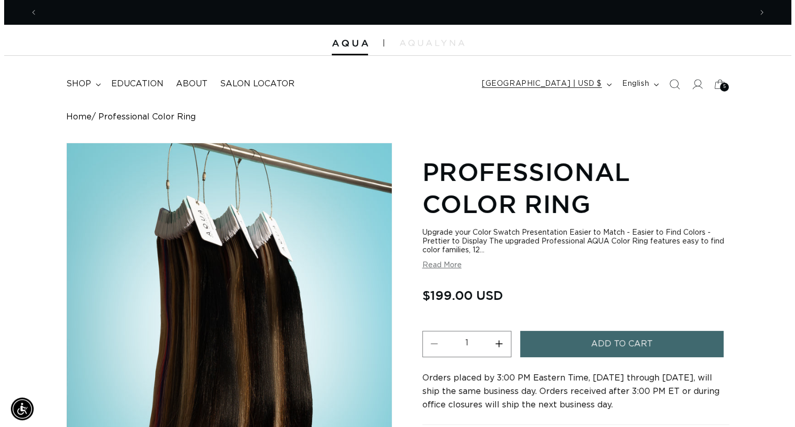
scroll to position [0, 1427]
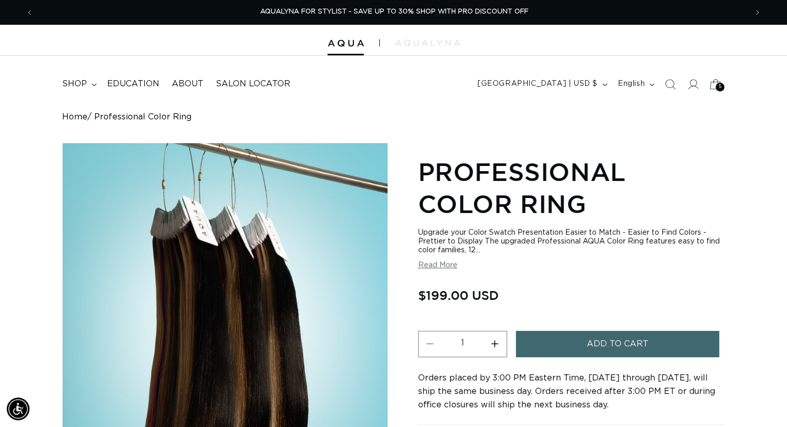
click at [709, 86] on icon at bounding box center [715, 84] width 24 height 24
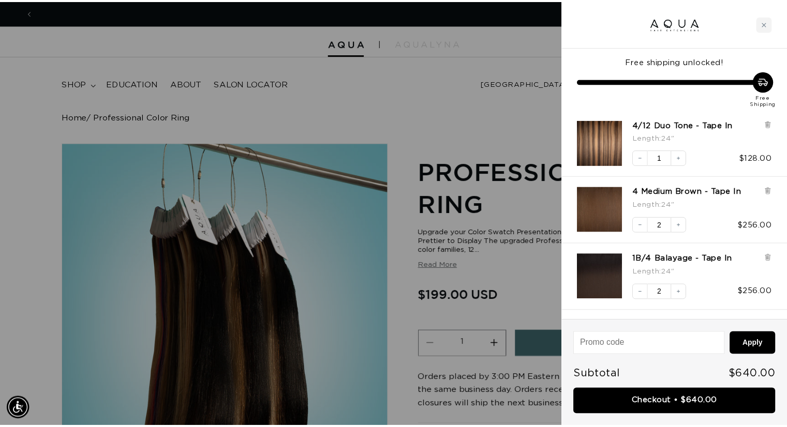
scroll to position [0, 721]
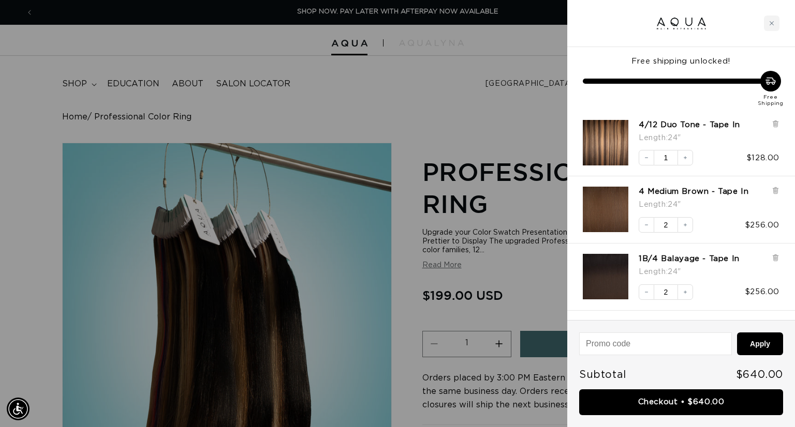
click at [355, 43] on div at bounding box center [397, 213] width 795 height 427
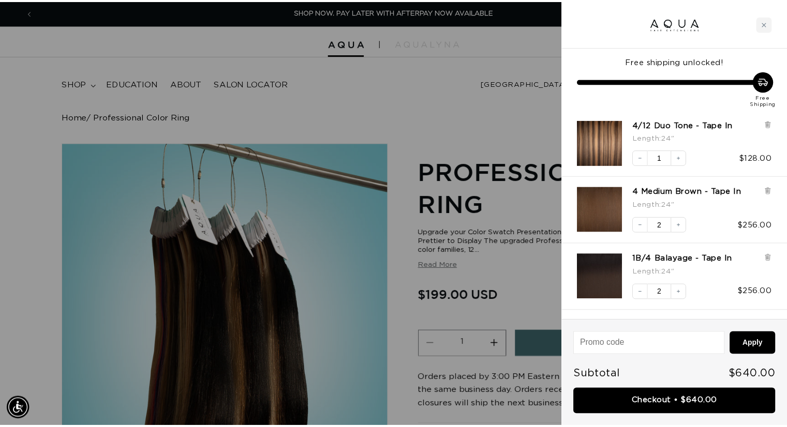
scroll to position [0, 714]
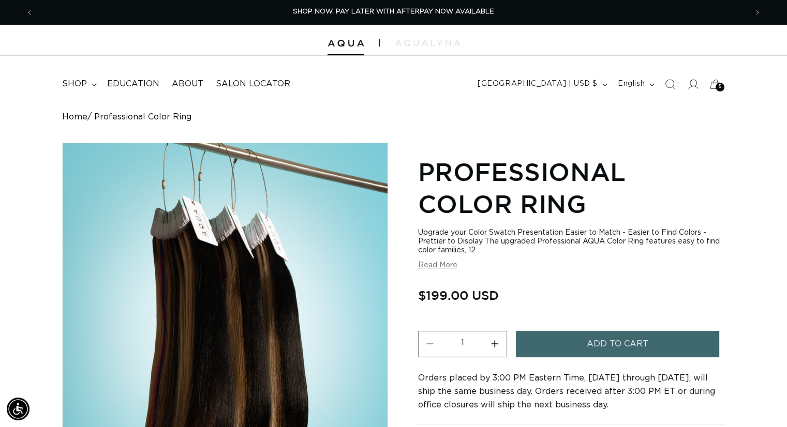
click at [355, 43] on img at bounding box center [346, 43] width 36 height 7
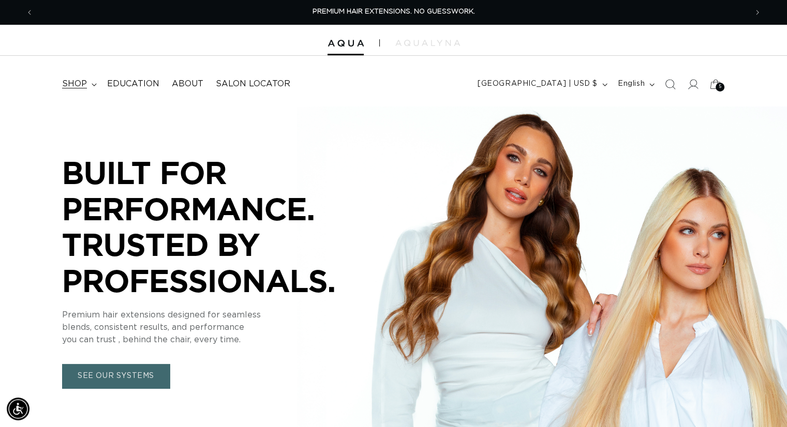
click at [90, 89] on summary "shop" at bounding box center [78, 83] width 45 height 23
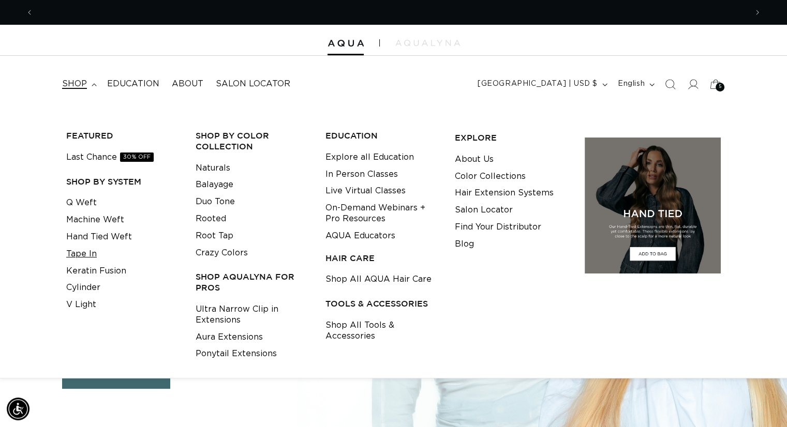
scroll to position [0, 714]
click at [87, 257] on link "Tape In" at bounding box center [81, 254] width 31 height 17
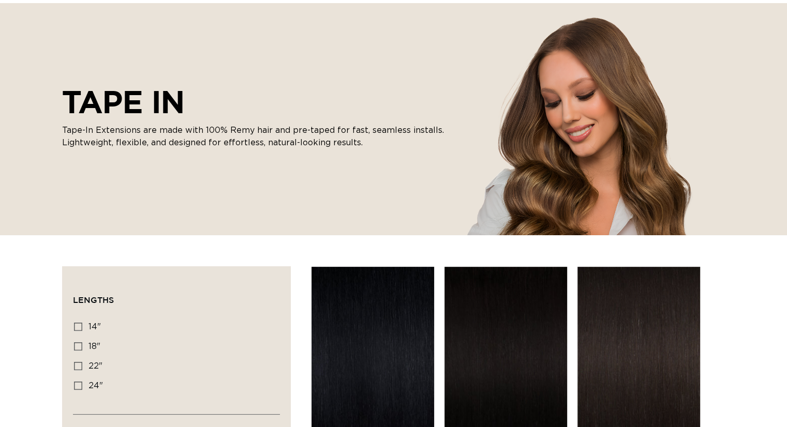
scroll to position [259, 0]
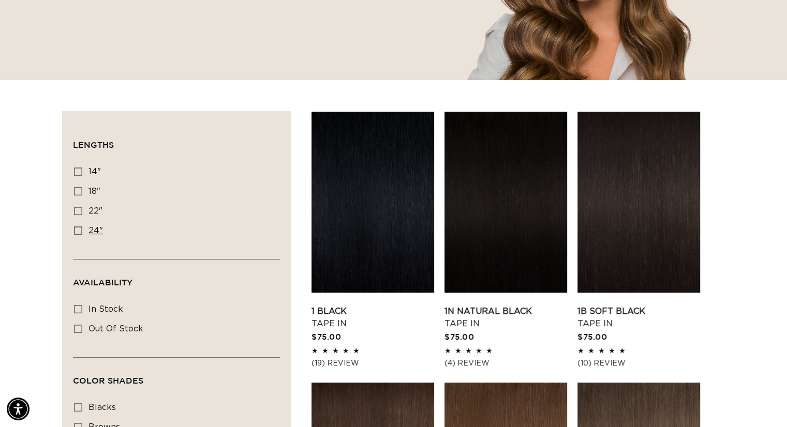
click at [79, 231] on icon at bounding box center [78, 231] width 8 height 8
click at [79, 231] on input "24" 24" (27 products)" at bounding box center [78, 231] width 8 height 8
checkbox input "true"
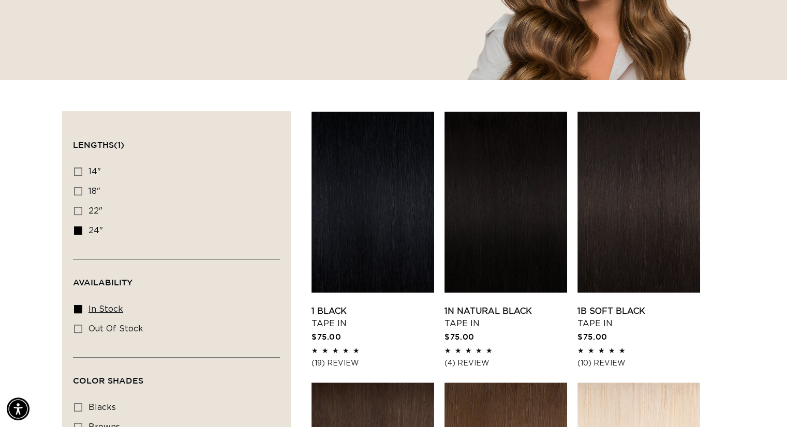
scroll to position [0, 714]
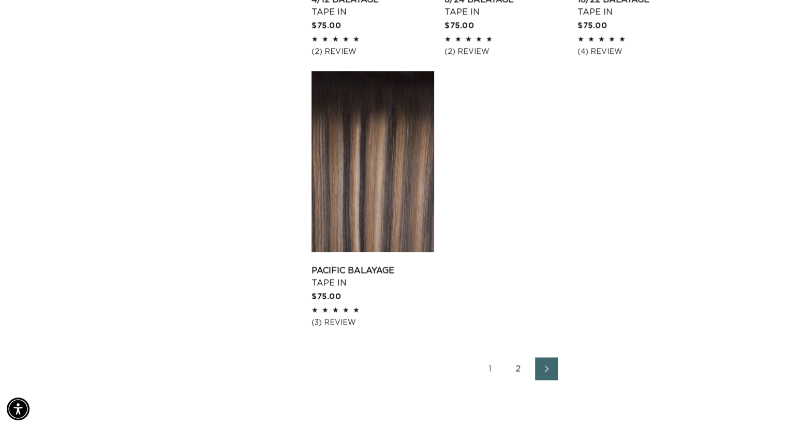
click at [518, 367] on link "2" at bounding box center [518, 369] width 23 height 23
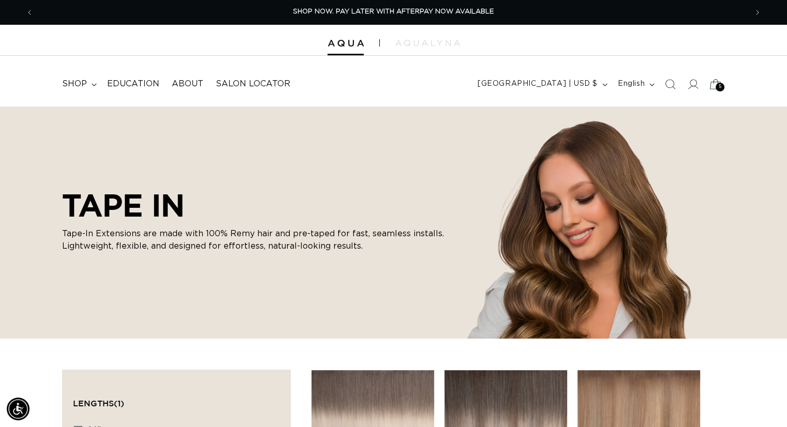
click at [711, 83] on icon at bounding box center [715, 84] width 24 height 24
